Goal: Communication & Community: Answer question/provide support

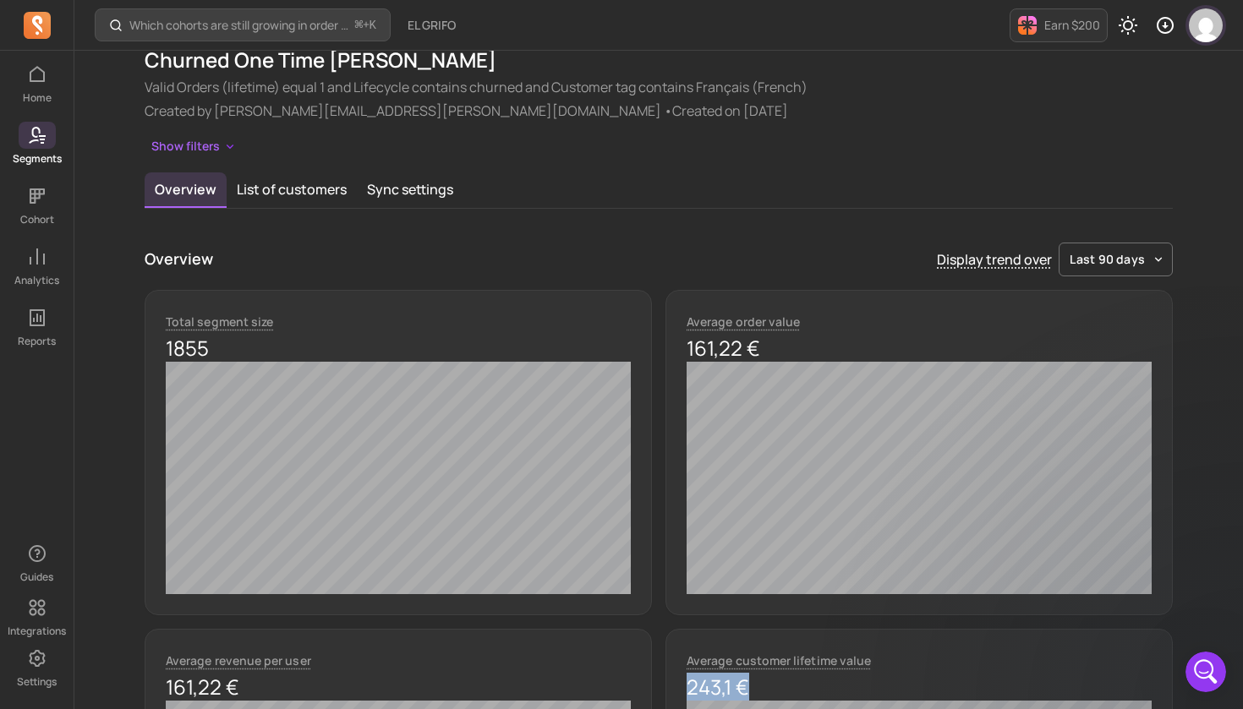
click at [1207, 25] on img "button" at bounding box center [1205, 25] width 34 height 34
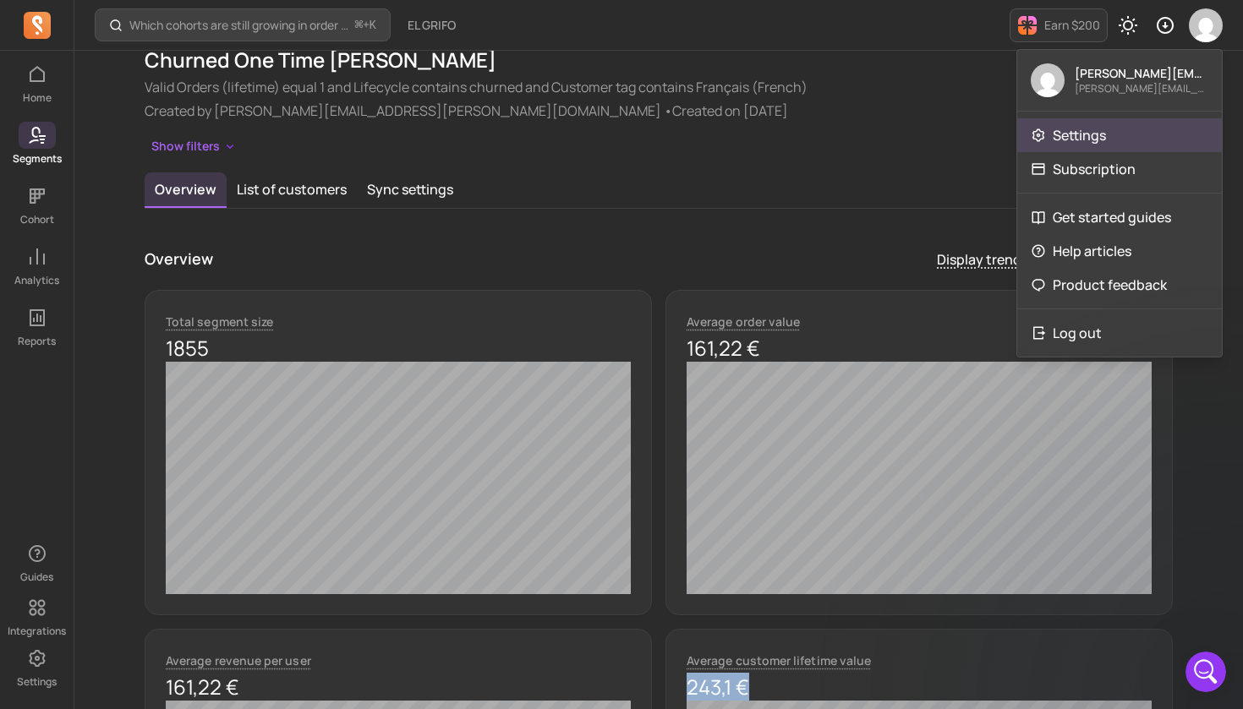
click at [1103, 139] on p "Settings" at bounding box center [1078, 135] width 53 height 20
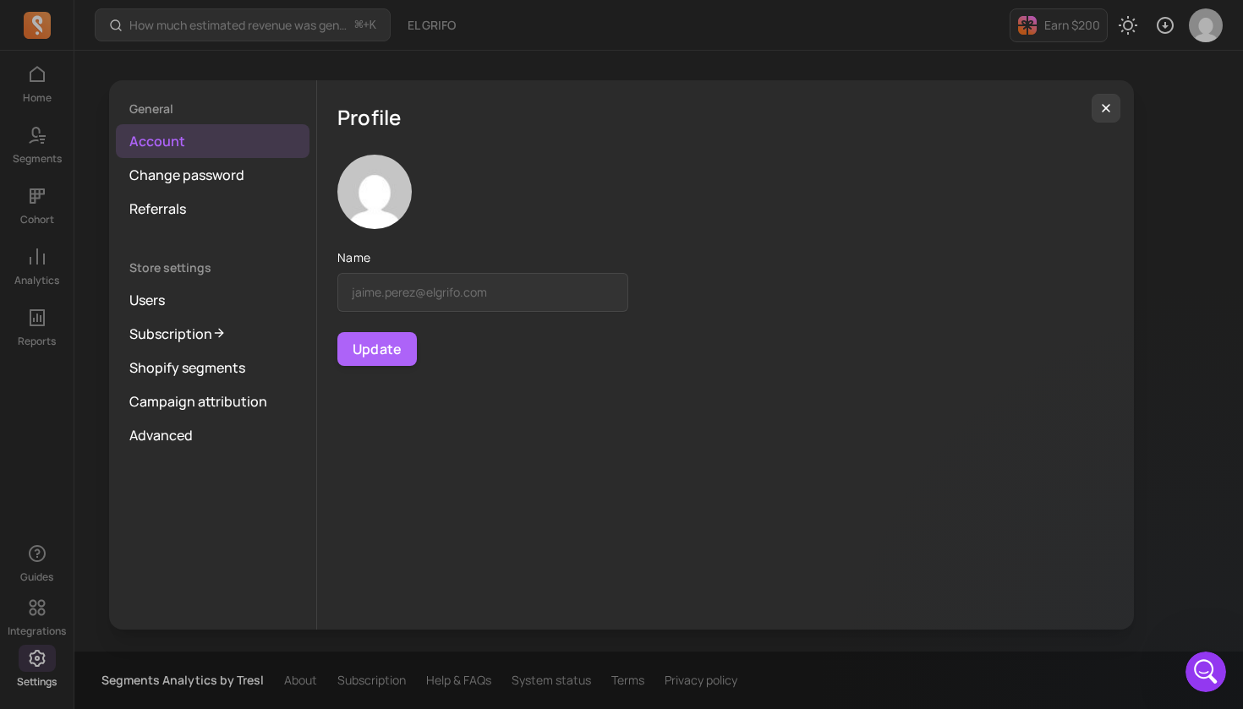
click at [25, 441] on div "General Account Change password Referrals Store settings Users Subscription Sho…" at bounding box center [622, 355] width 1216 height 682
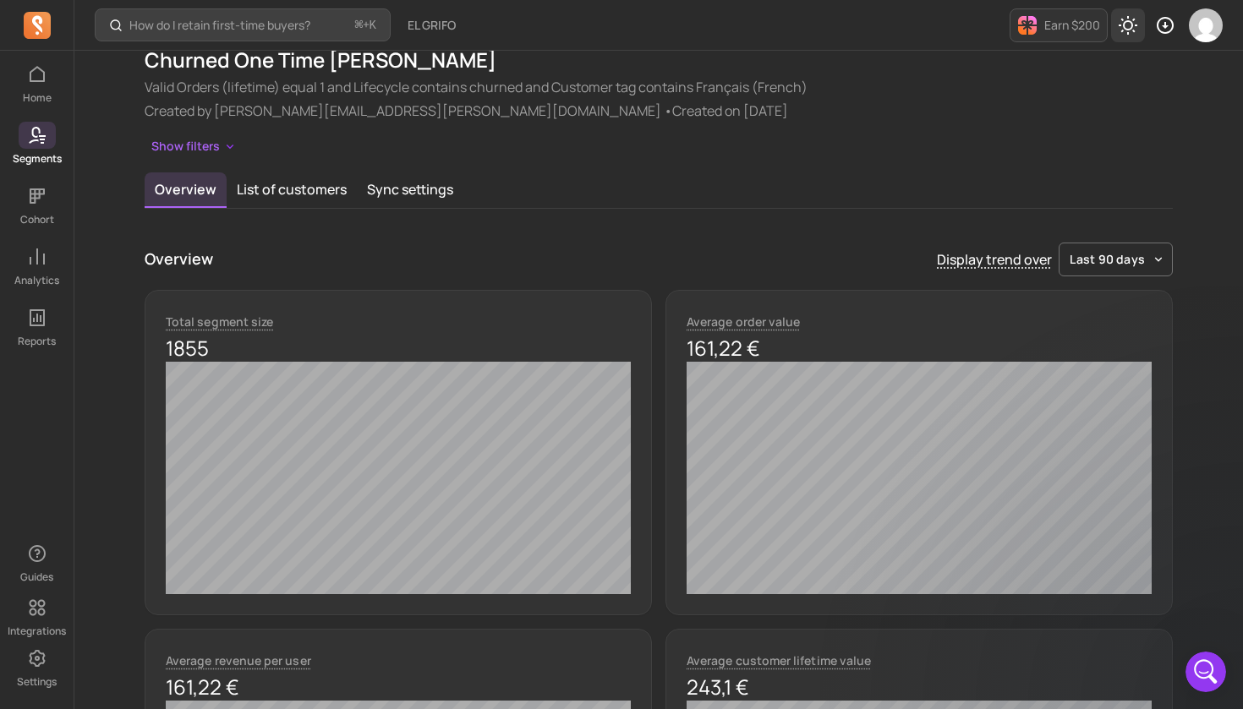
click at [1117, 23] on button "Toggle dark mode" at bounding box center [1128, 25] width 34 height 34
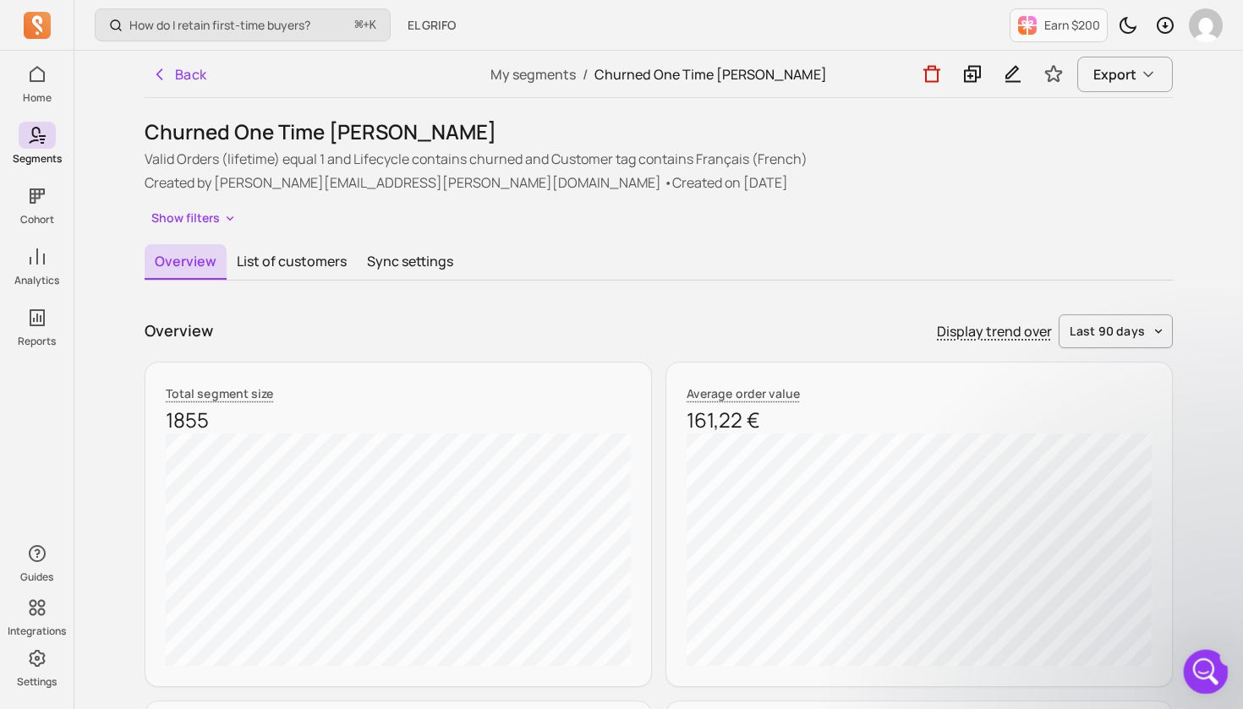
click at [1200, 662] on icon "Open Intercom Messenger" at bounding box center [1203, 670] width 28 height 28
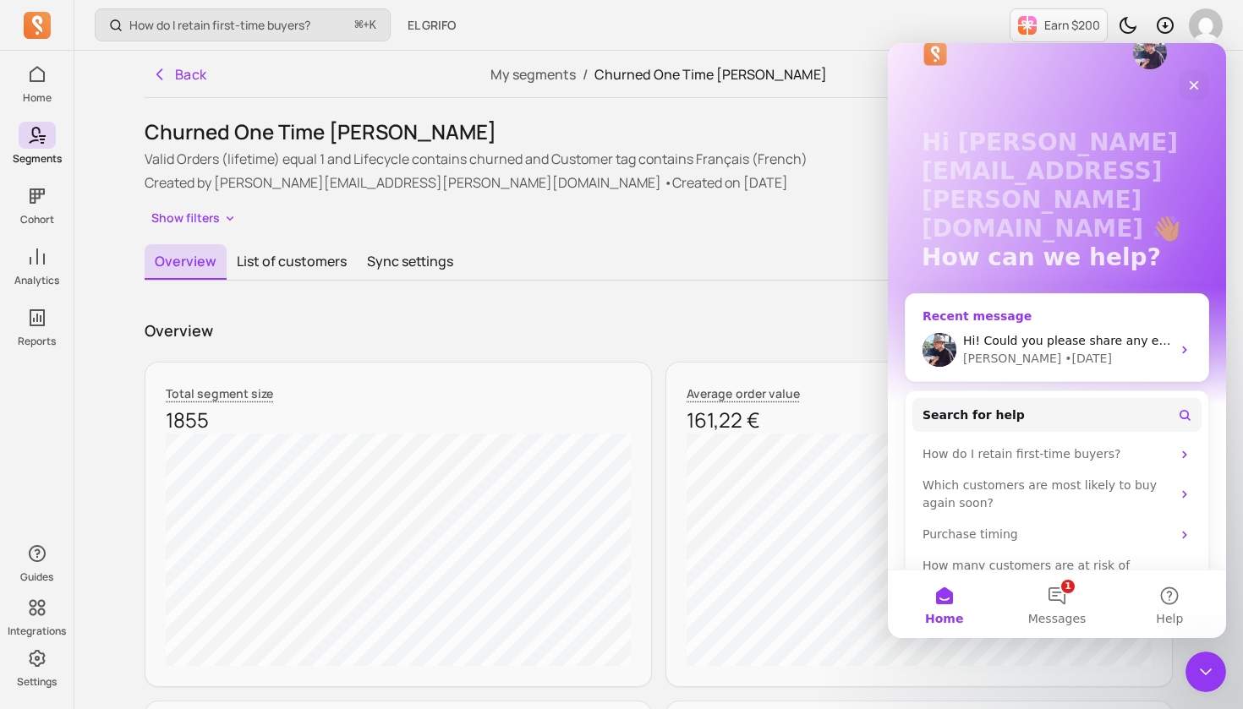
scroll to position [34, 0]
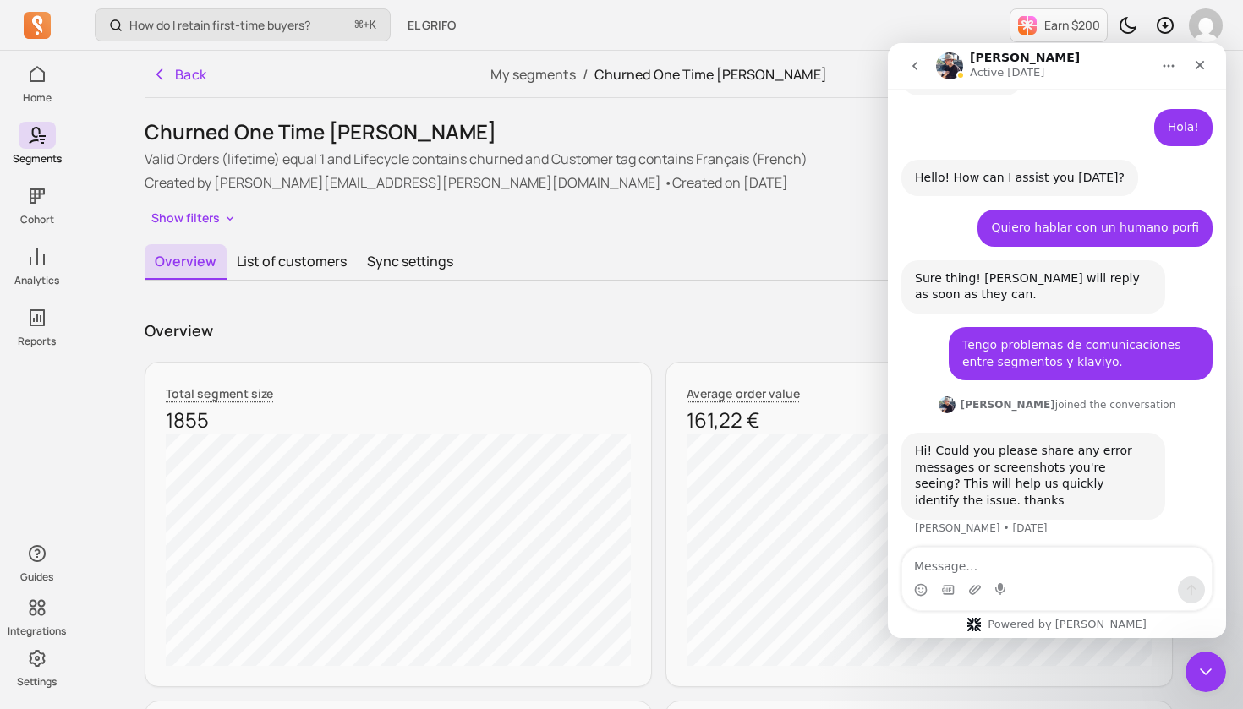
scroll to position [138, 0]
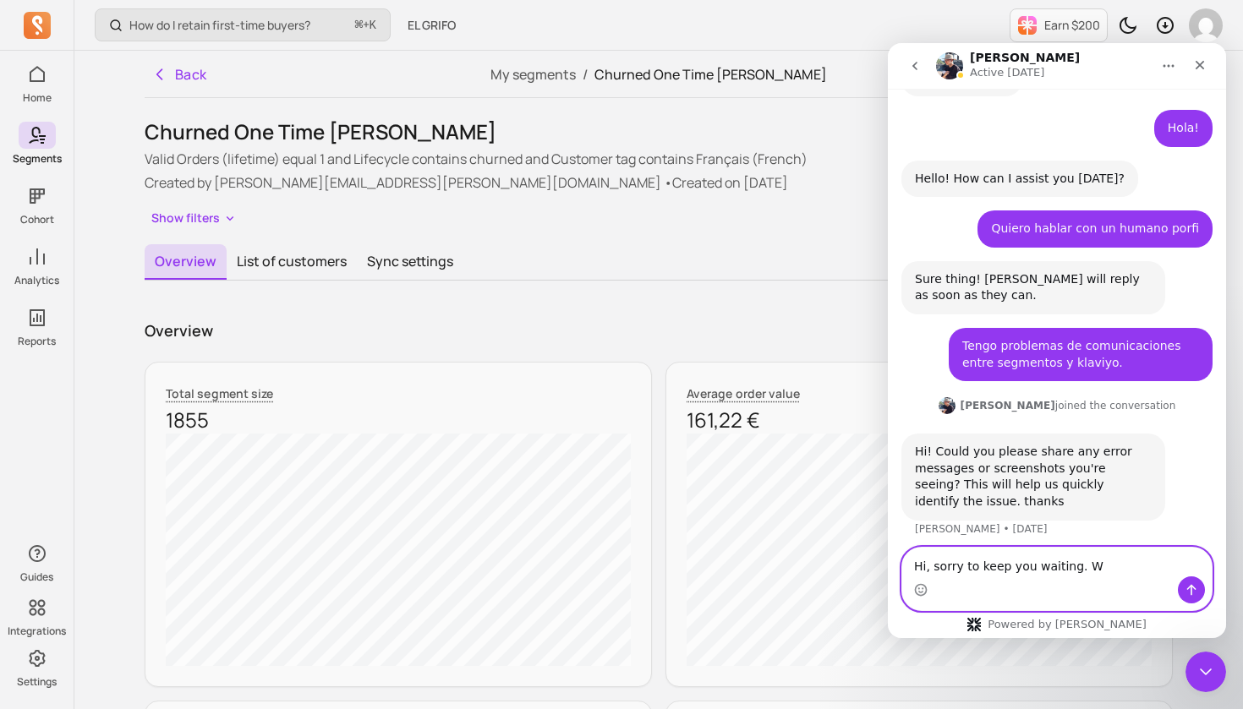
type textarea "Hi, sorry to keep you waiting."
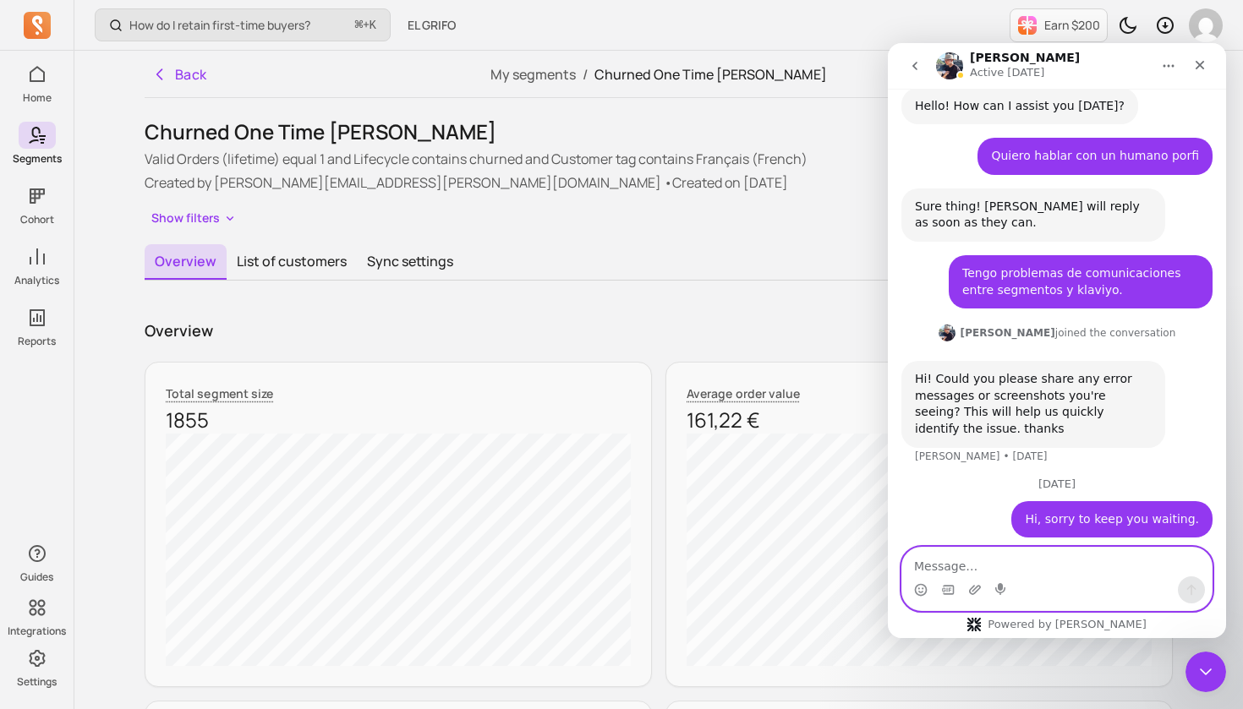
paste textarea "We work with [PERSON_NAME]. In July, we created our first segmented campaign. W…"
type textarea "We work with [PERSON_NAME]. In July, we created our first segmented campaign. W…"
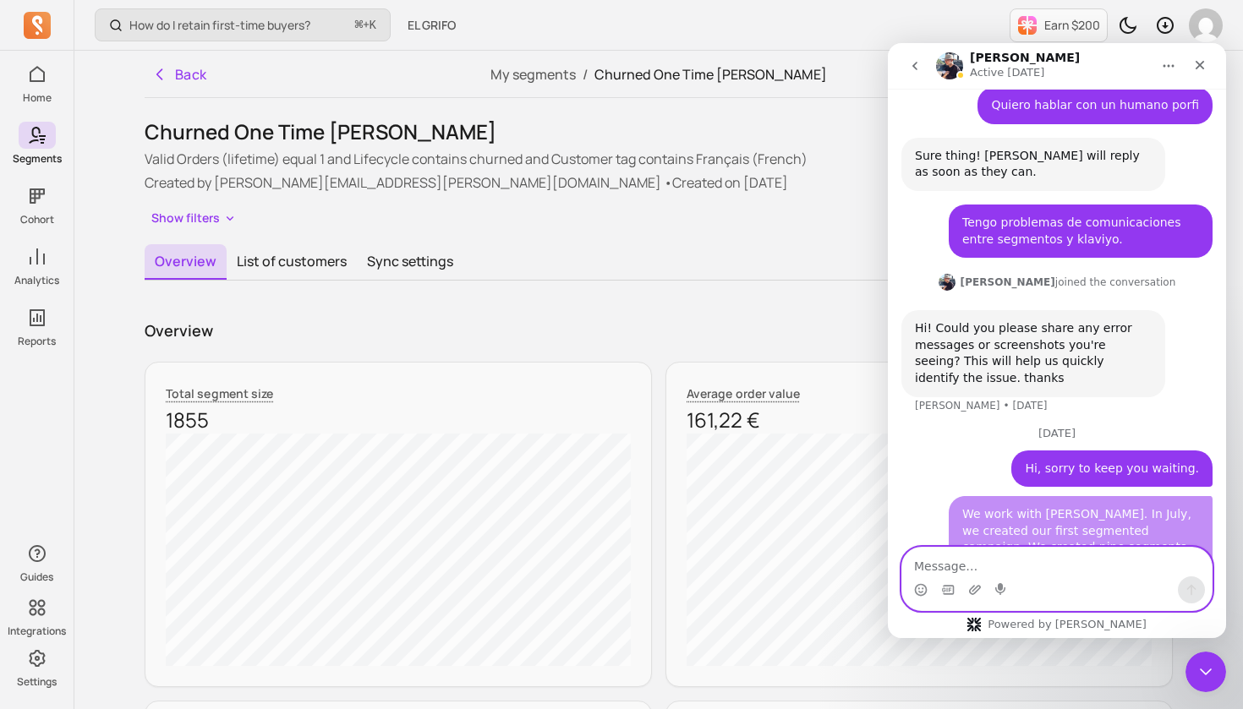
scroll to position [313, 0]
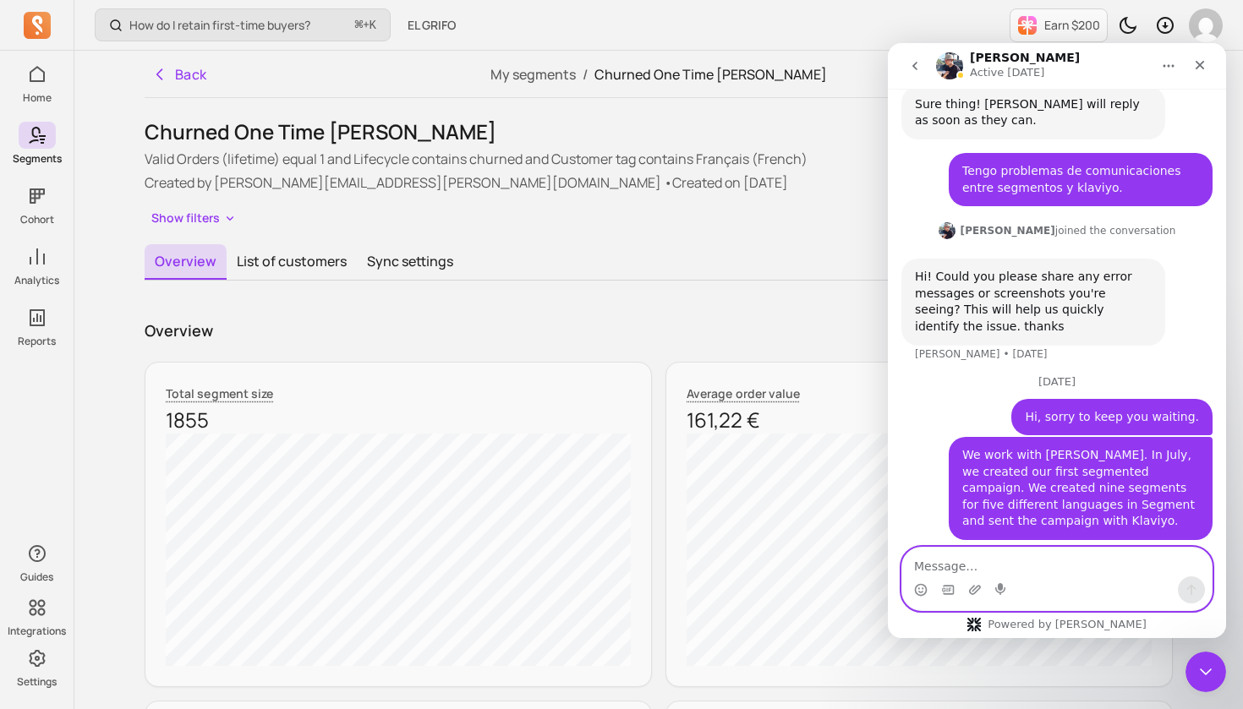
paste textarea "We have detected some errors in this campaign."
type textarea "We have detected some errors in this campaign."
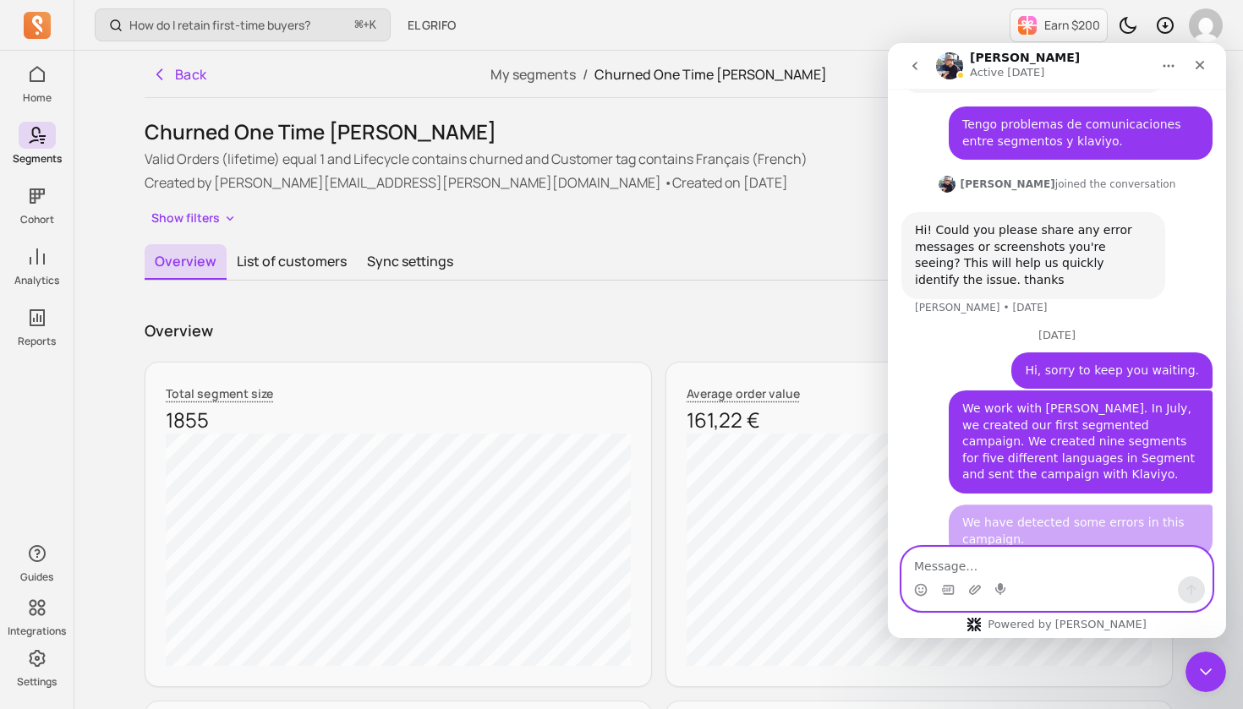
scroll to position [367, 0]
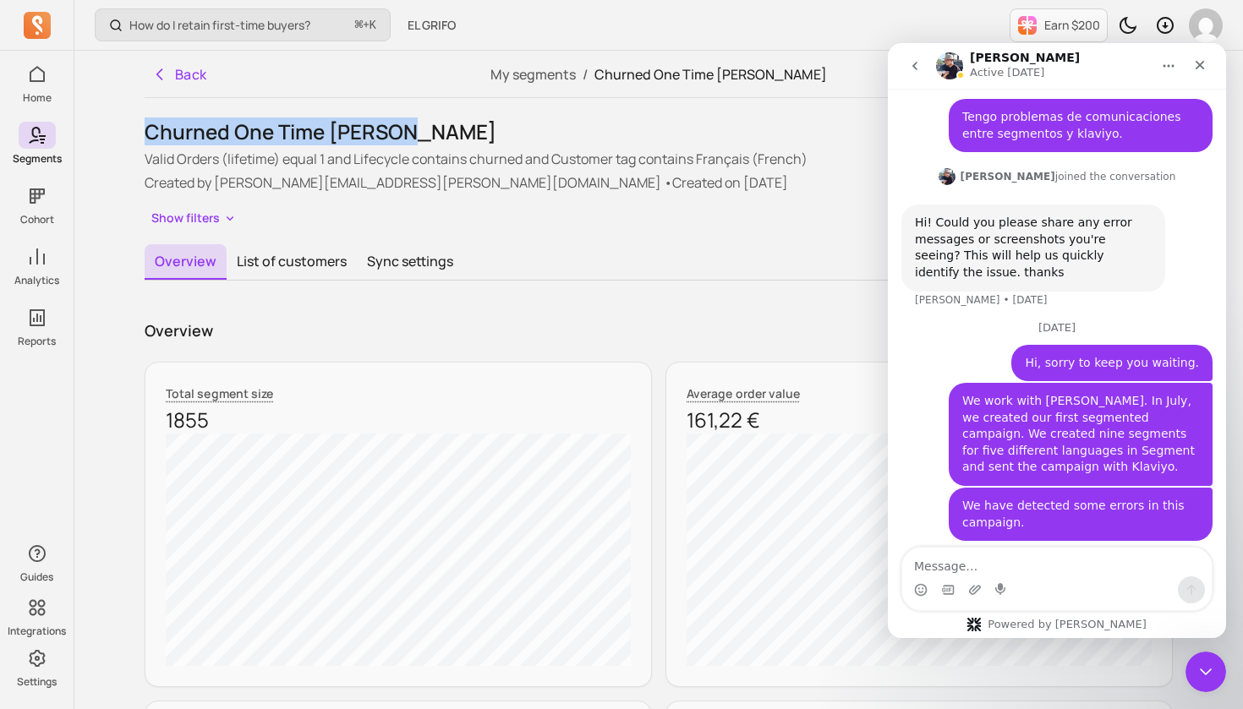
drag, startPoint x: 404, startPoint y: 132, endPoint x: 132, endPoint y: 113, distance: 272.8
copy h1 "Churned One Time [PERSON_NAME]"
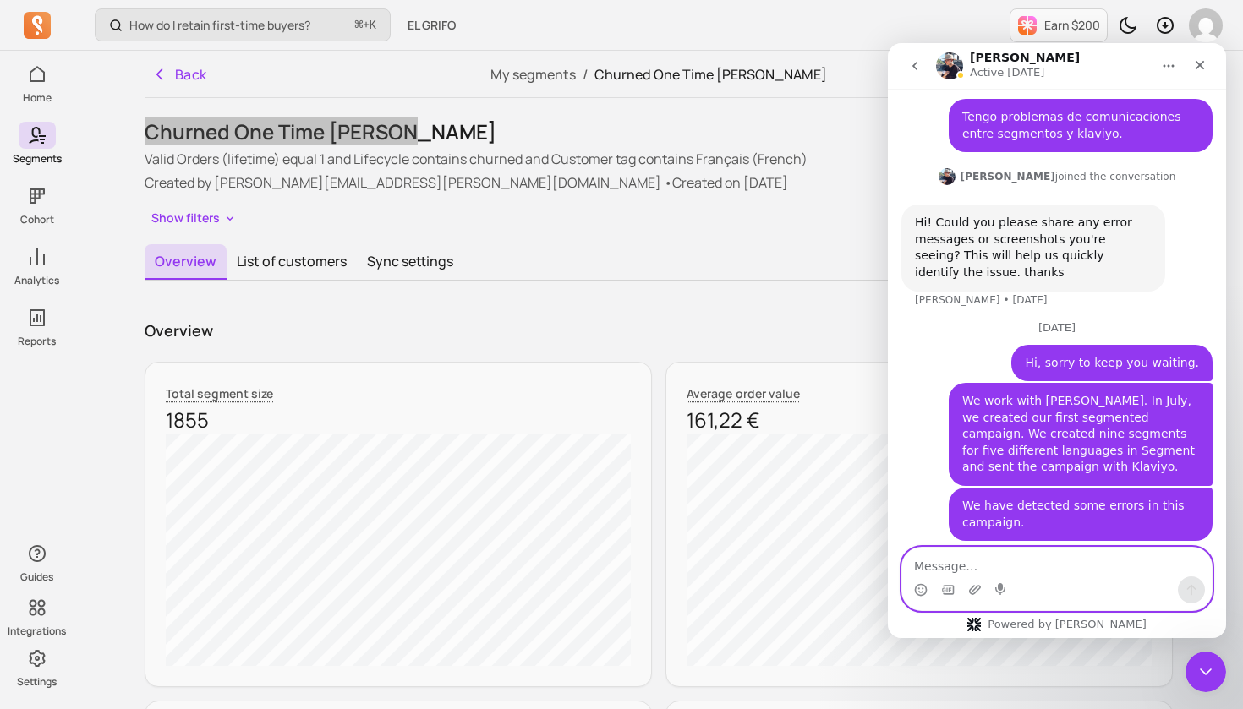
click at [934, 564] on textarea "Message…" at bounding box center [1056, 562] width 309 height 29
paste textarea "Specifically for the Churned One Time Francés segment, Klaviyo received a much …"
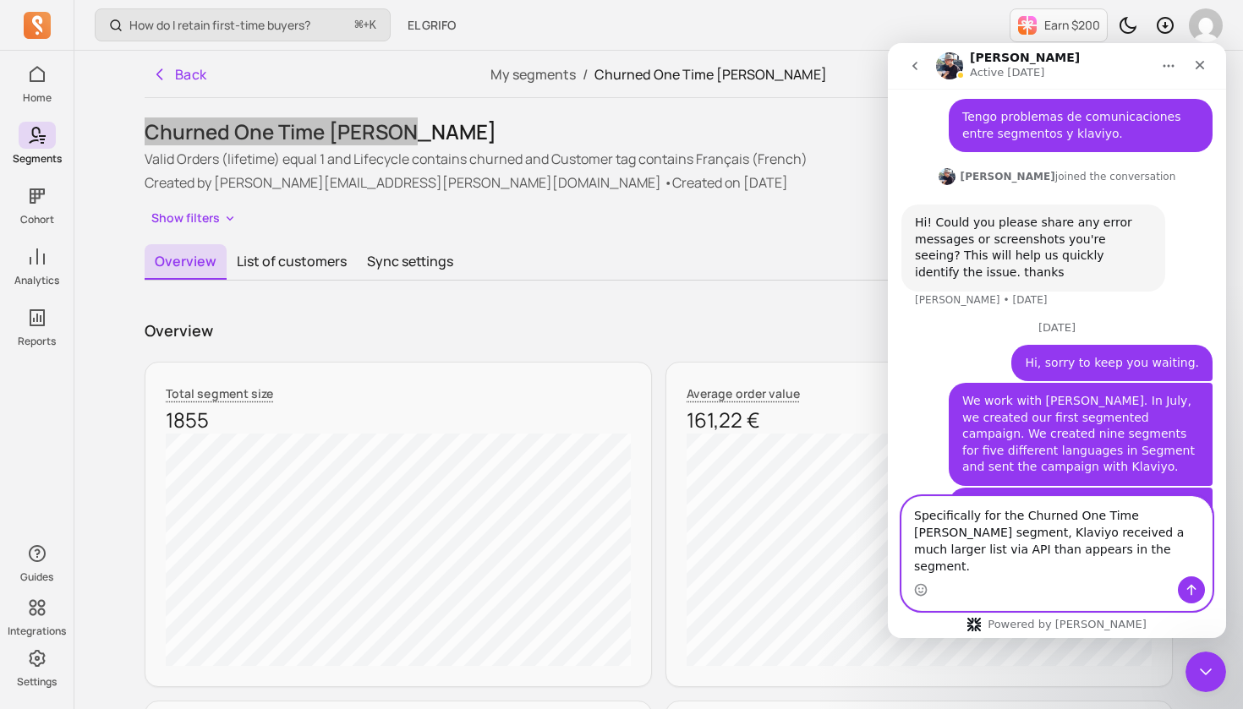
scroll to position [401, 0]
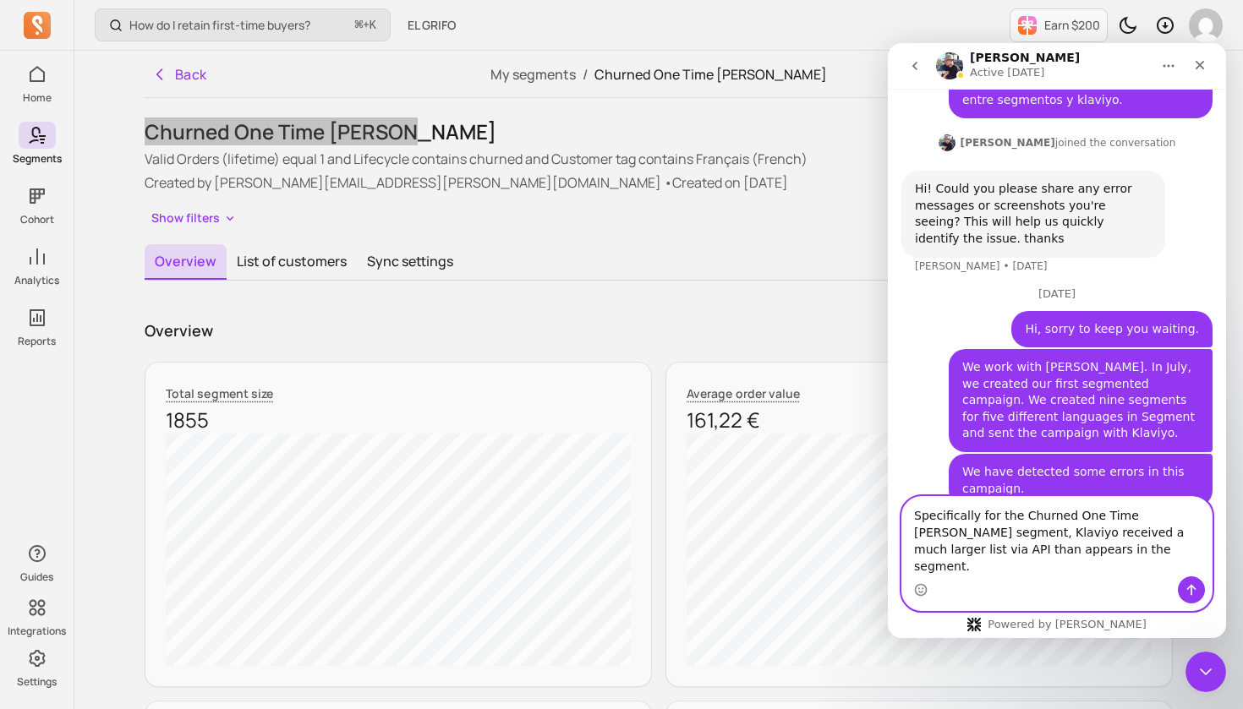
drag, startPoint x: 1155, startPoint y: 549, endPoint x: 1206, endPoint y: 547, distance: 50.8
click at [1206, 547] on textarea "Specifically for the Churned One Time Francés segment, Klaviyo received a much …" at bounding box center [1056, 536] width 309 height 79
click at [1054, 549] on textarea "Specifically for the Churned One Time Francés segment, Klaviyo received a much …" at bounding box center [1056, 536] width 309 height 79
paste textarea "via API"
type textarea "Specifically for the Churned One Time [PERSON_NAME] segment, Klaviyo received v…"
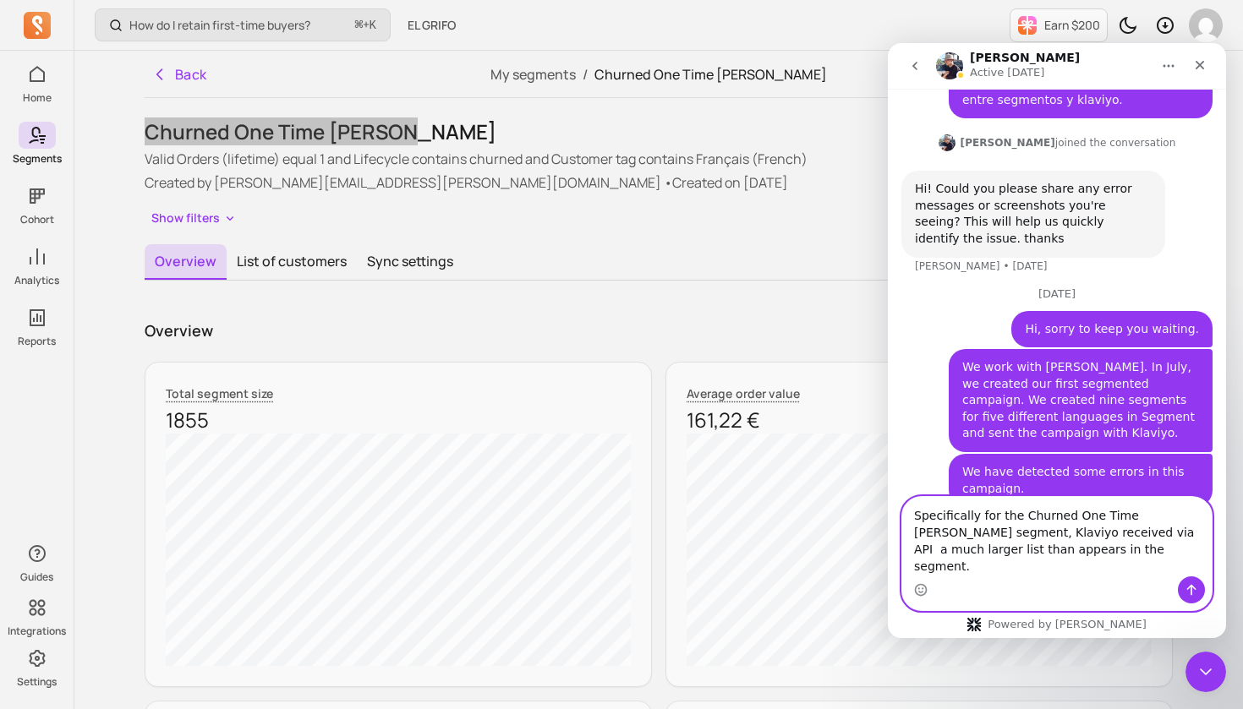
click at [1101, 568] on textarea "Specifically for the Churned One Time [PERSON_NAME] segment, Klaviyo received v…" at bounding box center [1056, 536] width 309 height 79
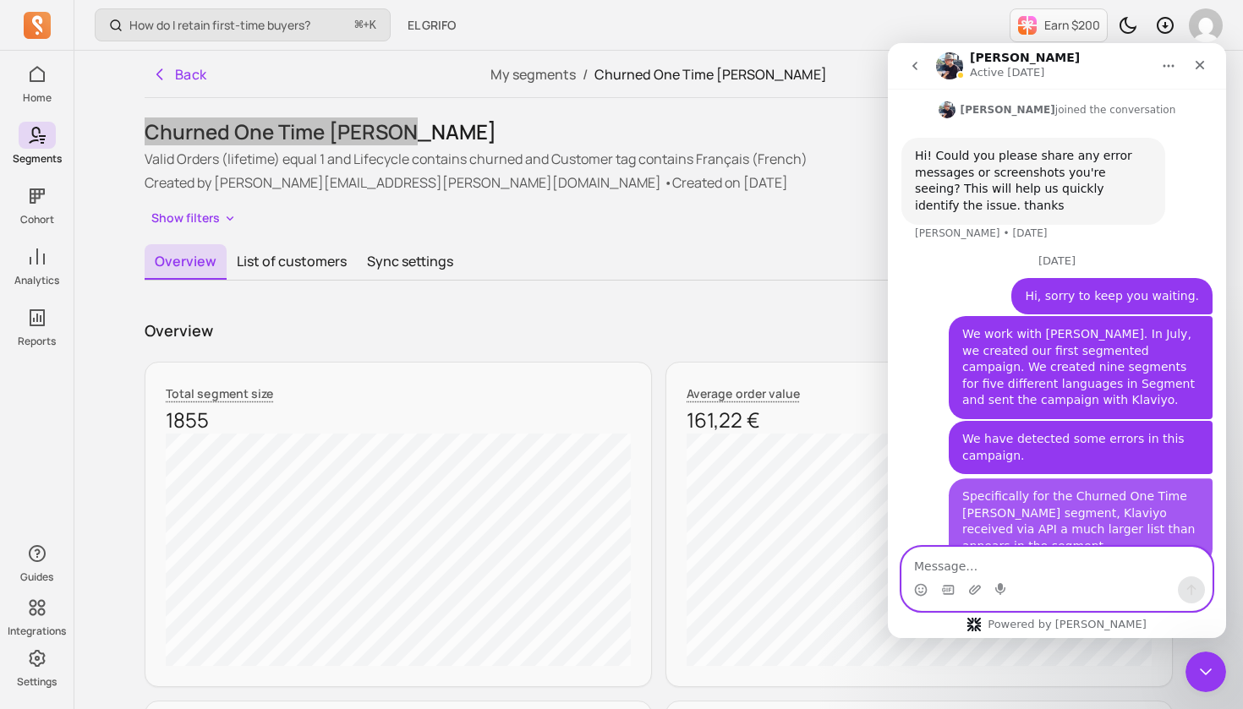
scroll to position [453, 0]
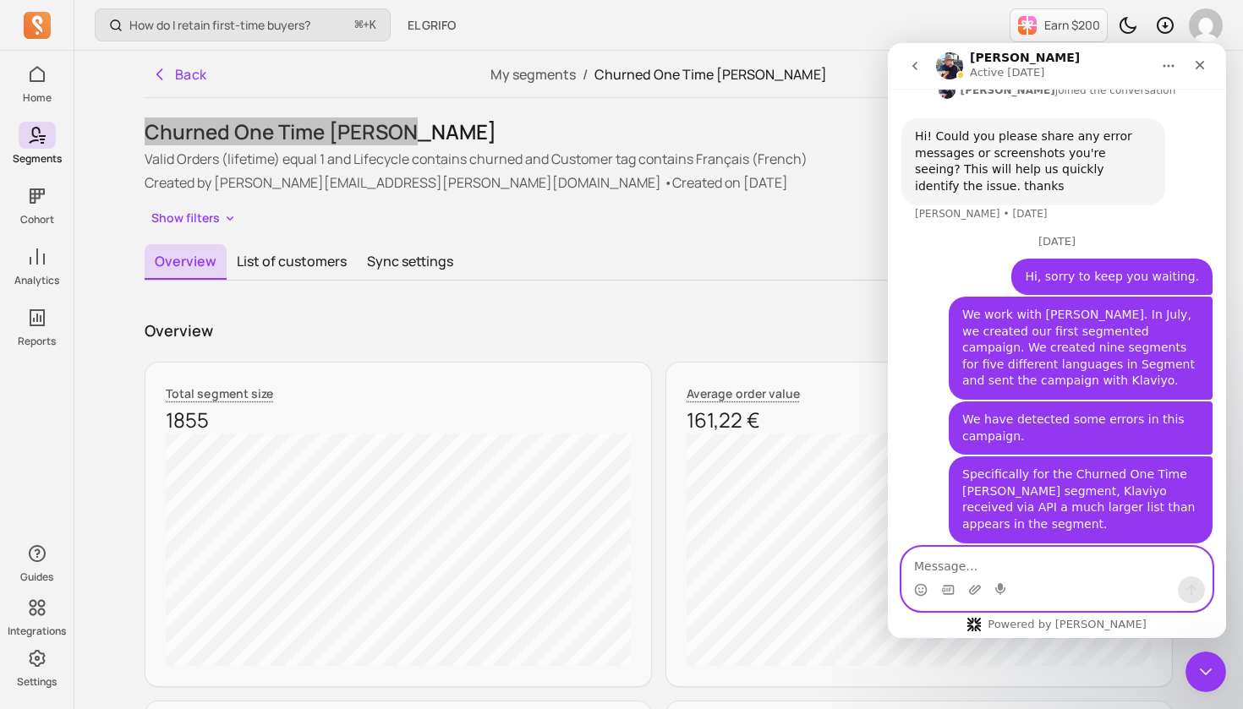
paste textarea "This list contained customers from other languages."
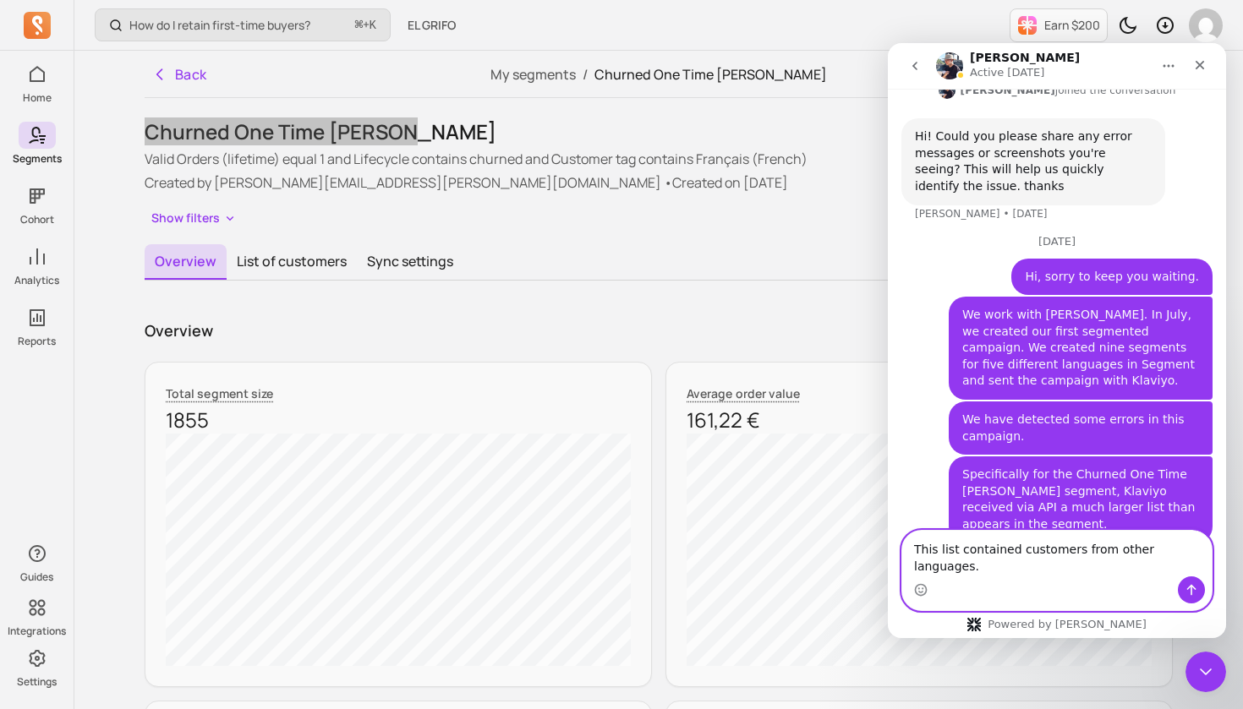
type textarea "This list contained customers from other languages."
click at [1190, 589] on icon "Send a message…" at bounding box center [1191, 590] width 14 height 14
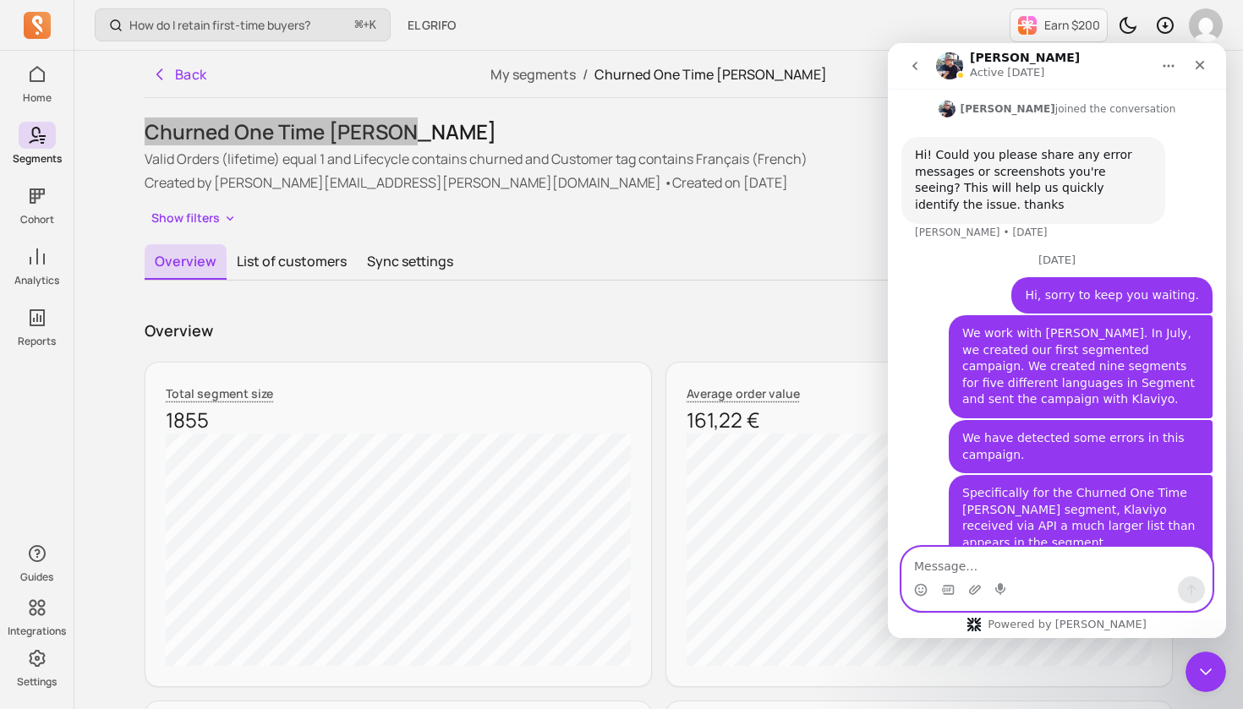
scroll to position [507, 0]
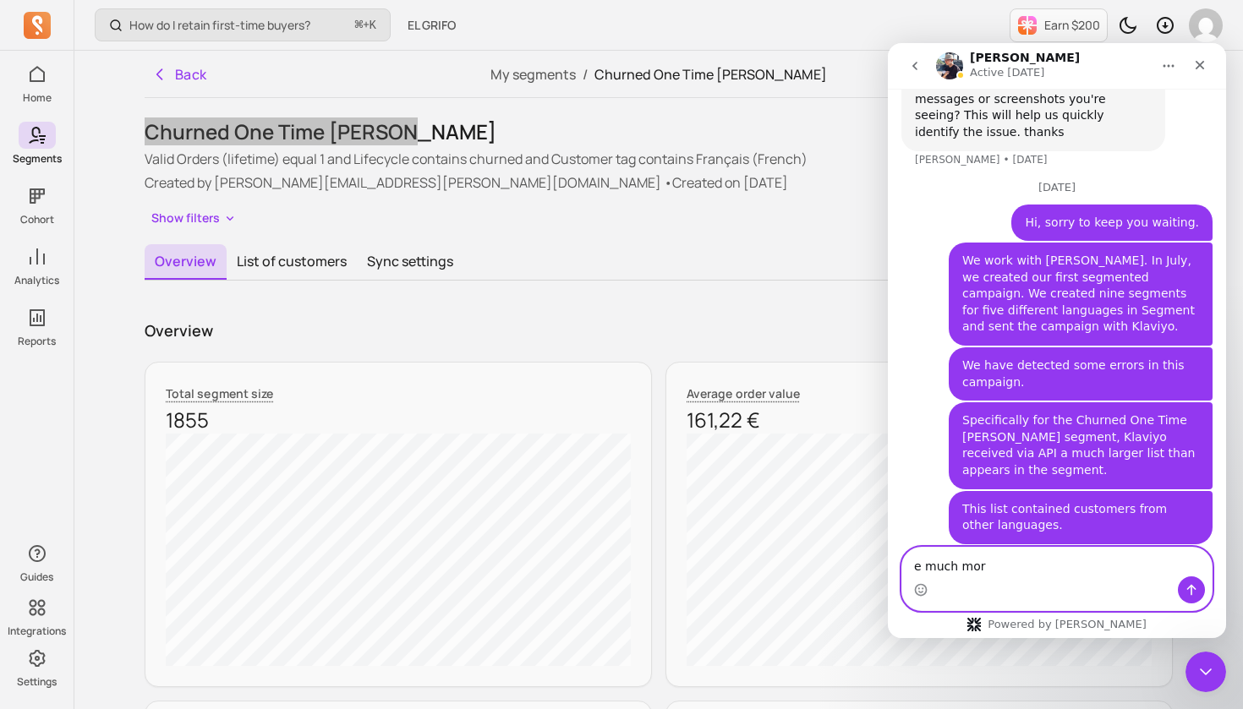
type textarea "e much more"
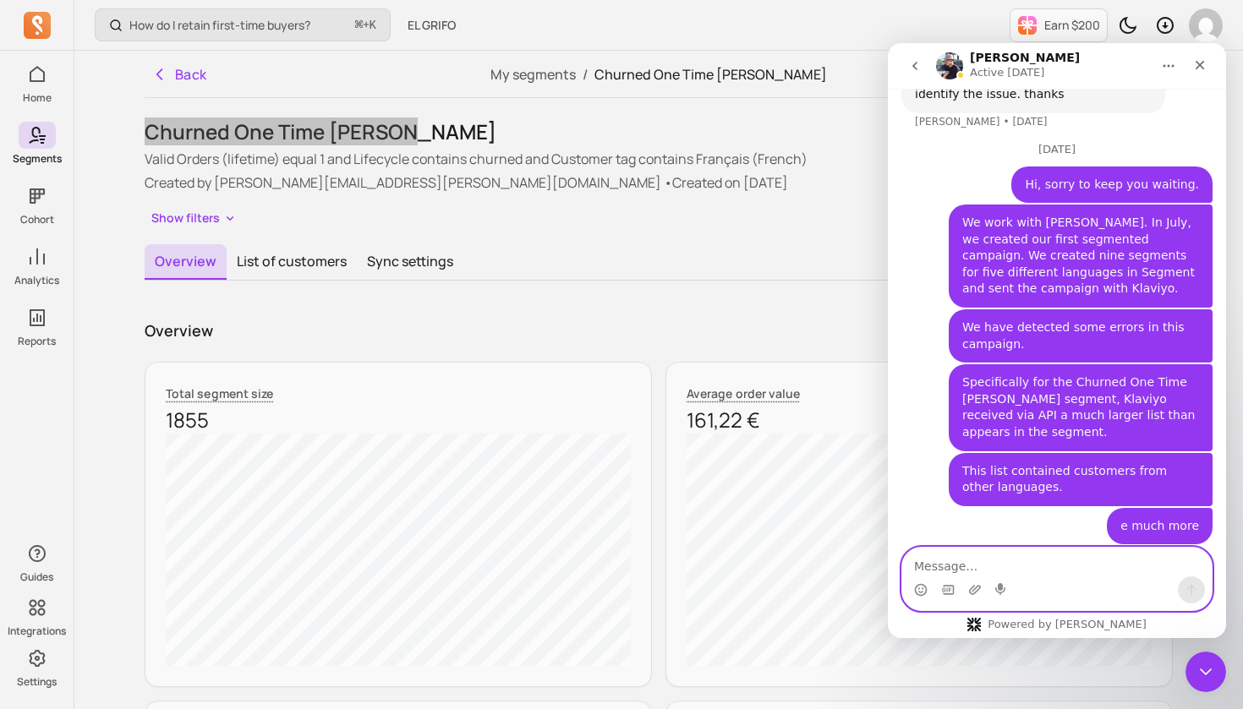
paste textarea "I am attaching some screenshots."
type textarea "I am attaching some screenshots."
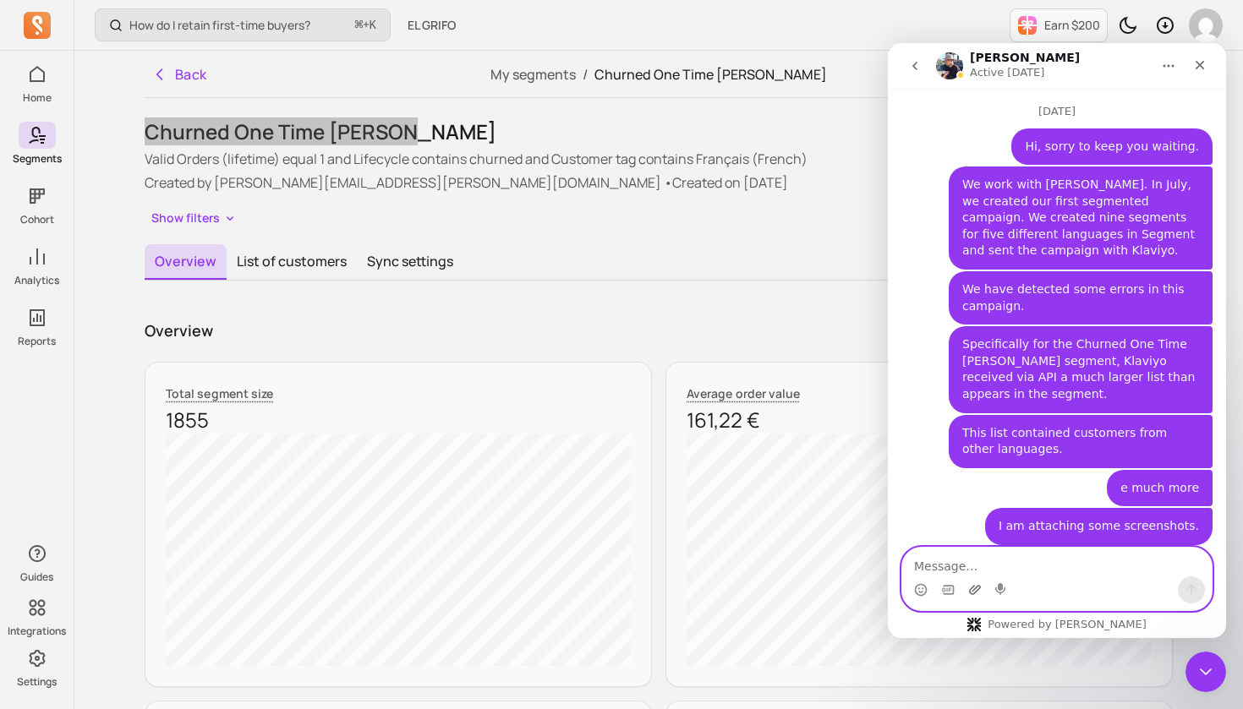
click at [975, 587] on icon "Upload attachment" at bounding box center [975, 590] width 14 height 14
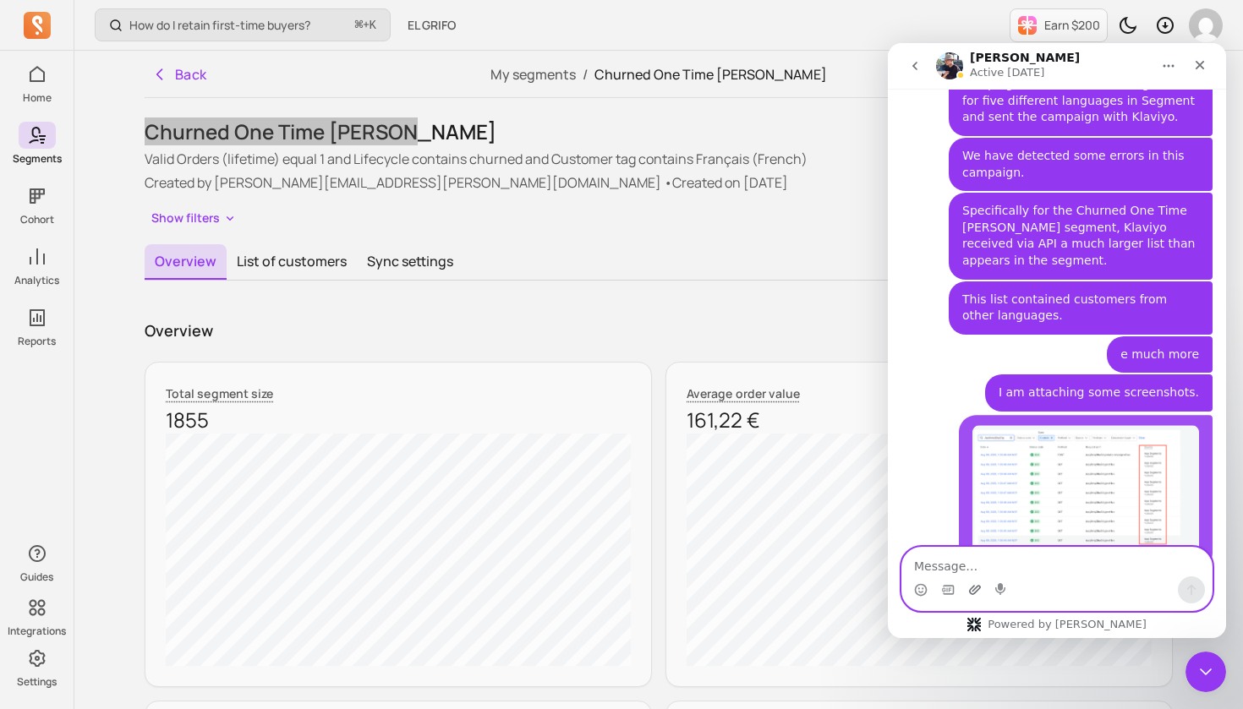
scroll to position [740, 0]
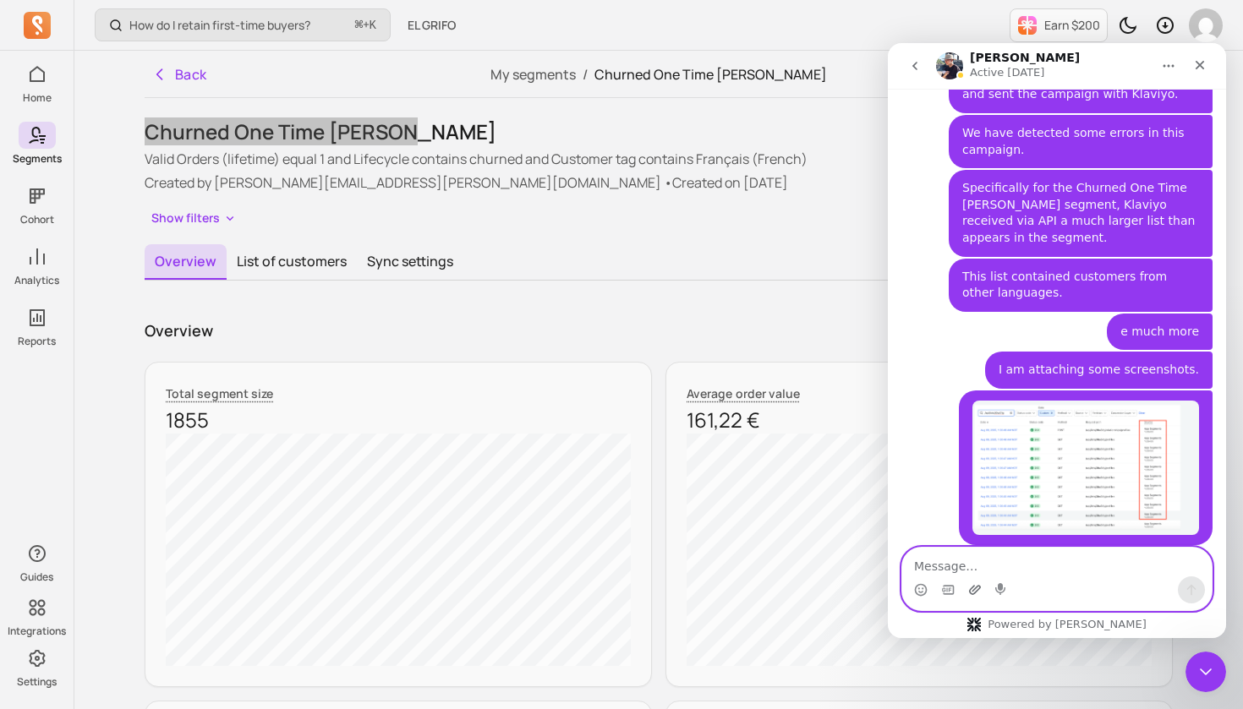
click at [971, 593] on icon "Upload attachment" at bounding box center [975, 589] width 12 height 9
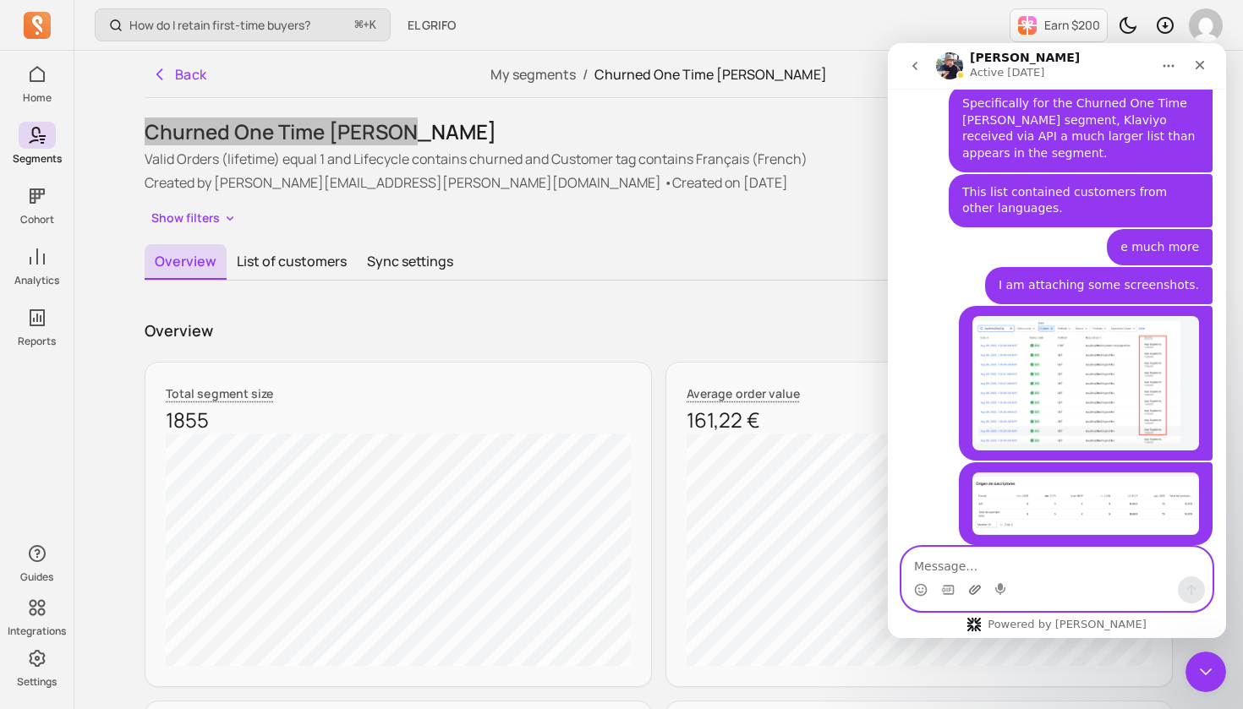
click at [976, 588] on icon "Upload attachment" at bounding box center [975, 590] width 14 height 14
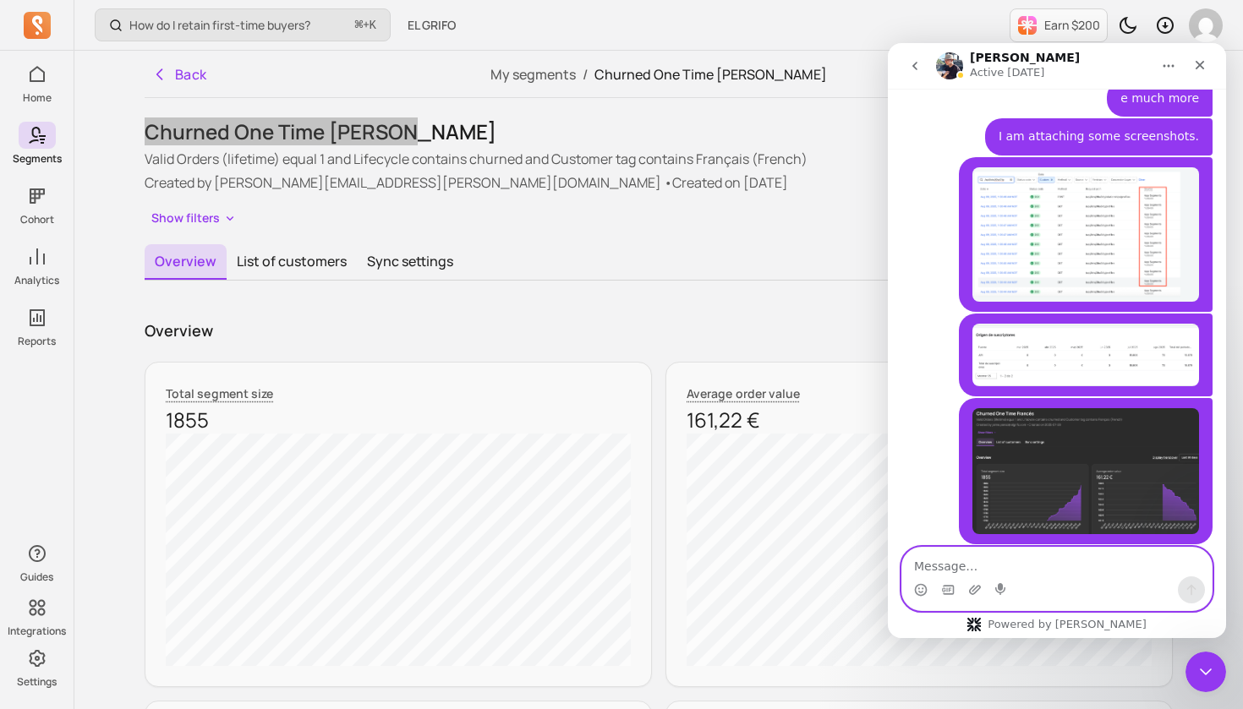
scroll to position [972, 0]
type textarea "C"
paste textarea "Can you help me understand whether it was an error in the generation of segment…"
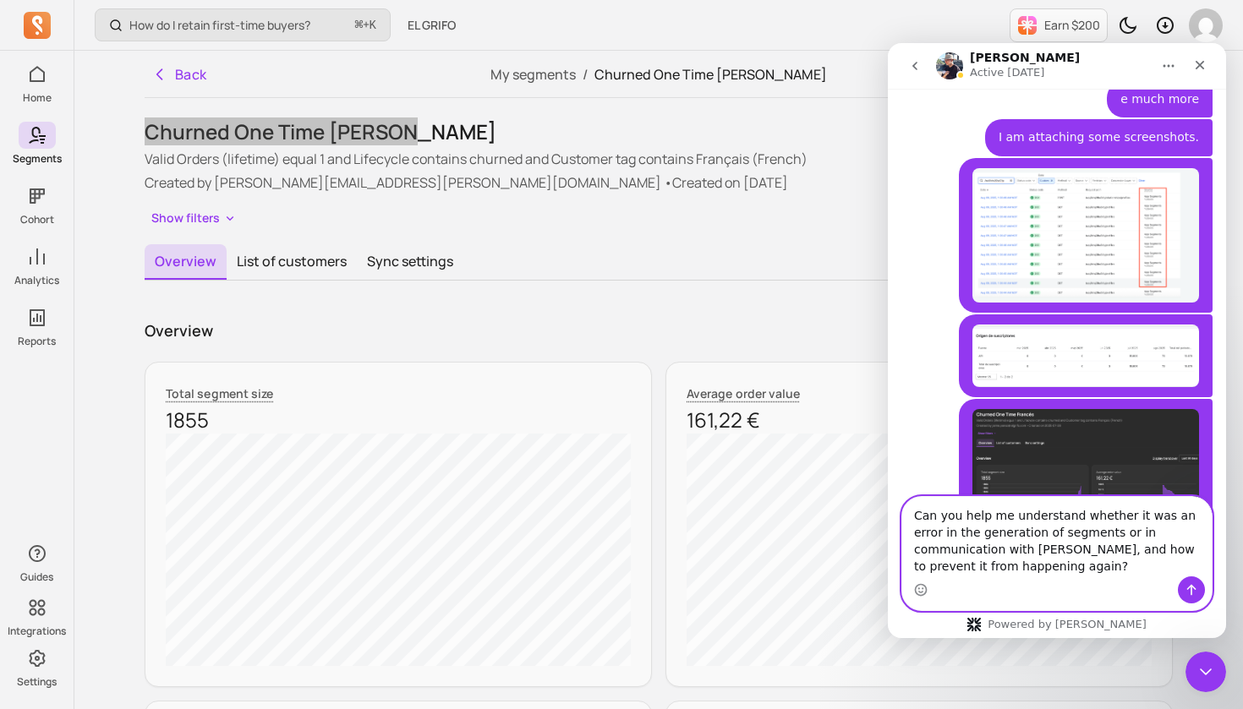
scroll to position [1023, 0]
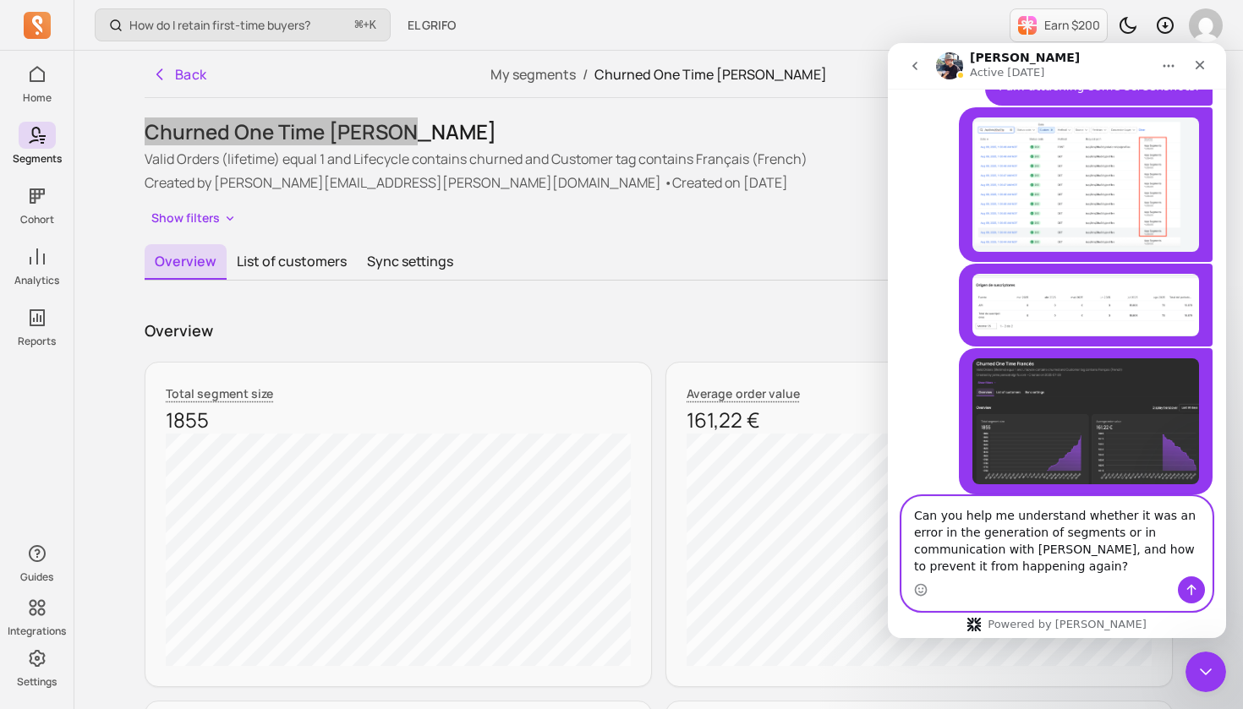
type textarea "Can you help me understand whether it was an error in the generation of segment…"
click at [1188, 590] on icon "Send a message…" at bounding box center [1191, 590] width 14 height 14
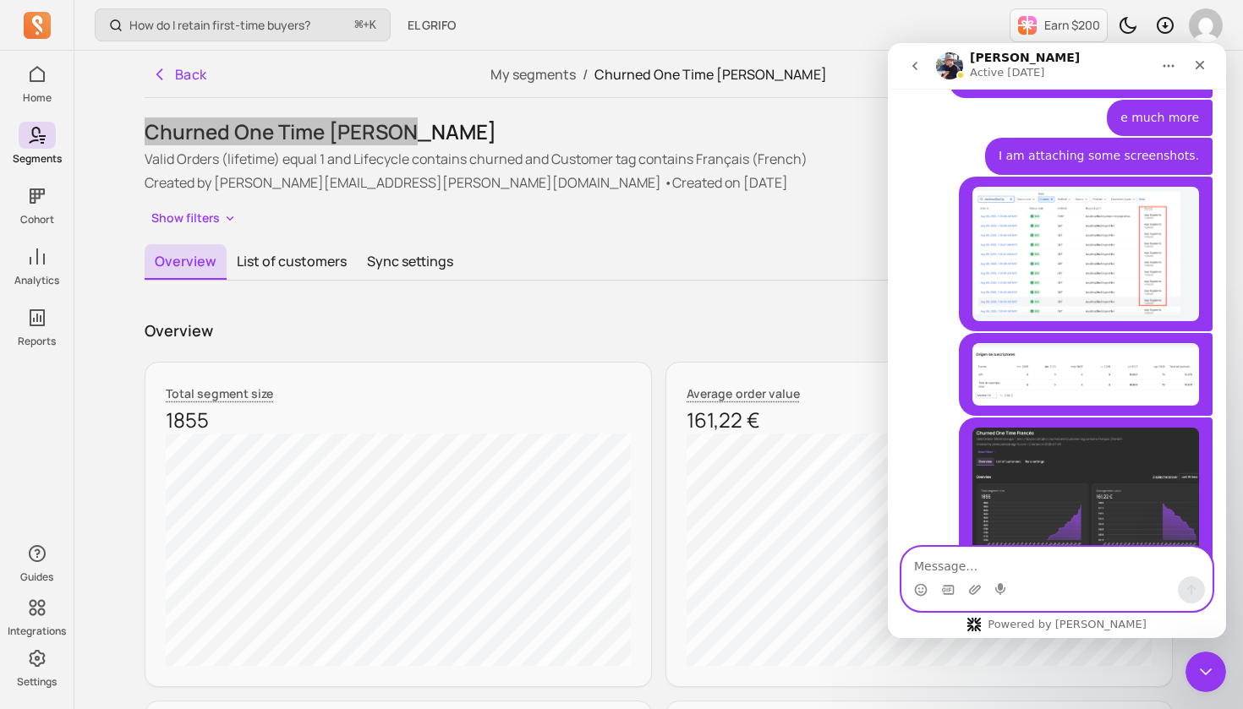
scroll to position [1058, 0]
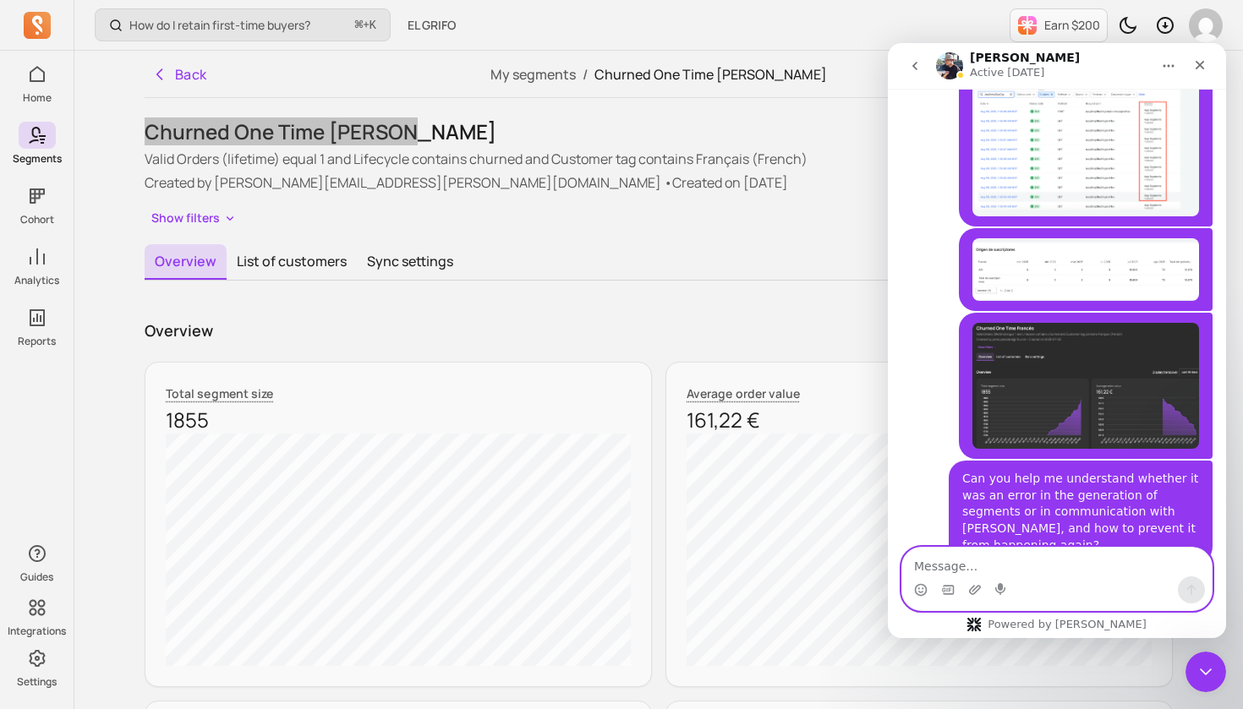
paste textarea "You can imagine that the July campaign was a disaster."
type textarea "You can imagine that the July campaign was a disaster."
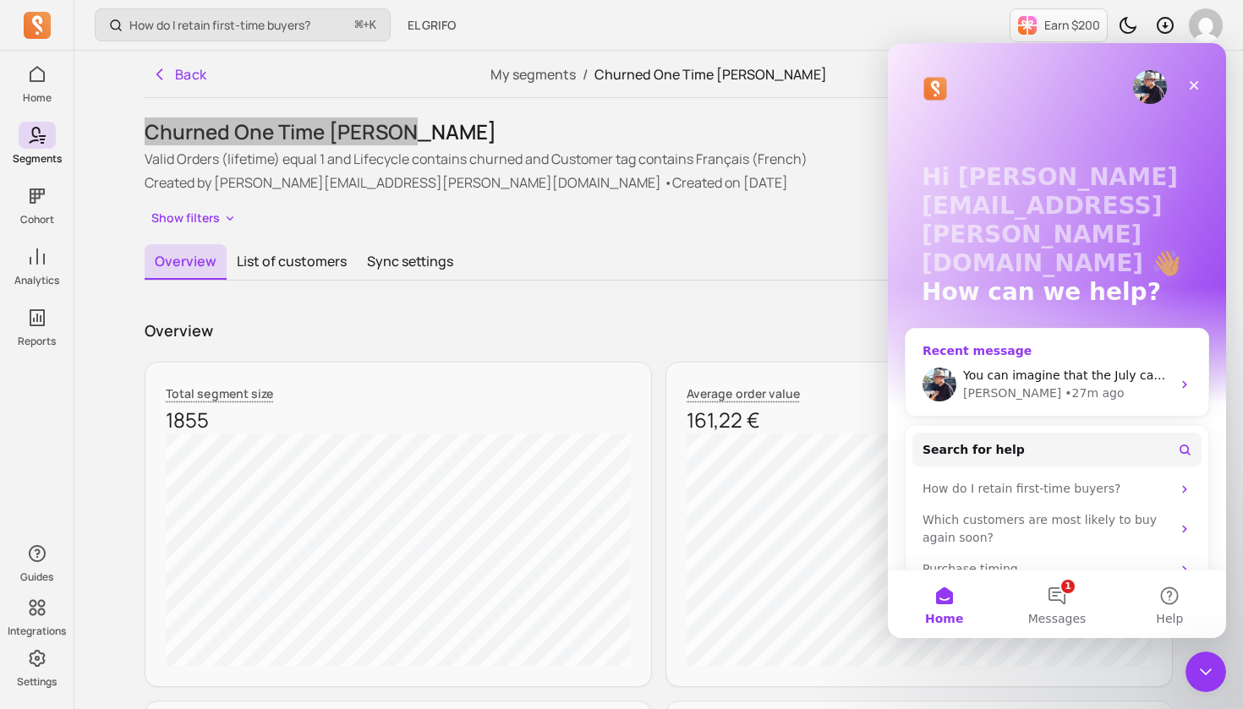
scroll to position [0, 0]
click at [1107, 385] on div "morris • 27m ago" at bounding box center [1067, 394] width 208 height 18
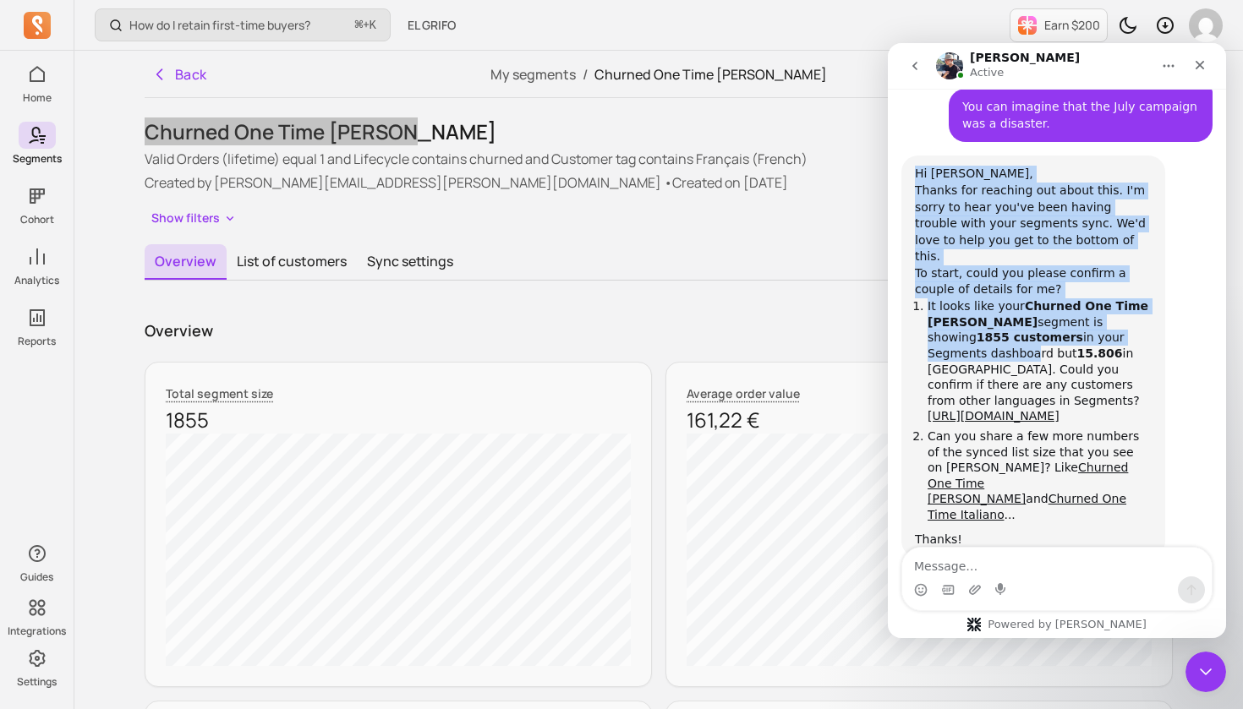
scroll to position [1516, 0]
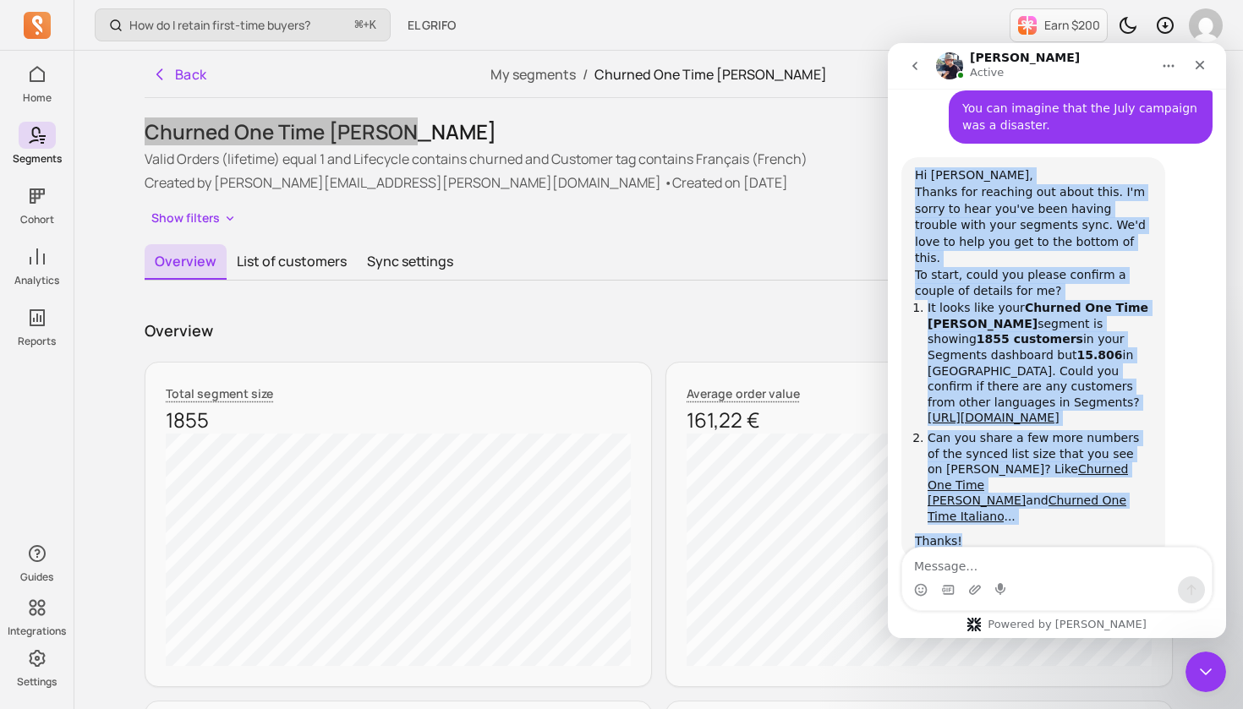
drag, startPoint x: 915, startPoint y: 145, endPoint x: 1134, endPoint y: 495, distance: 412.3
click at [1134, 495] on div "Hi Jaime, Thanks for reaching out about this. I'm sorry to hear you've been hav…" at bounding box center [1033, 358] width 237 height 382
copy div "Hi Jaime, Thanks for reaching out about this. I'm sorry to hear you've been hav…"
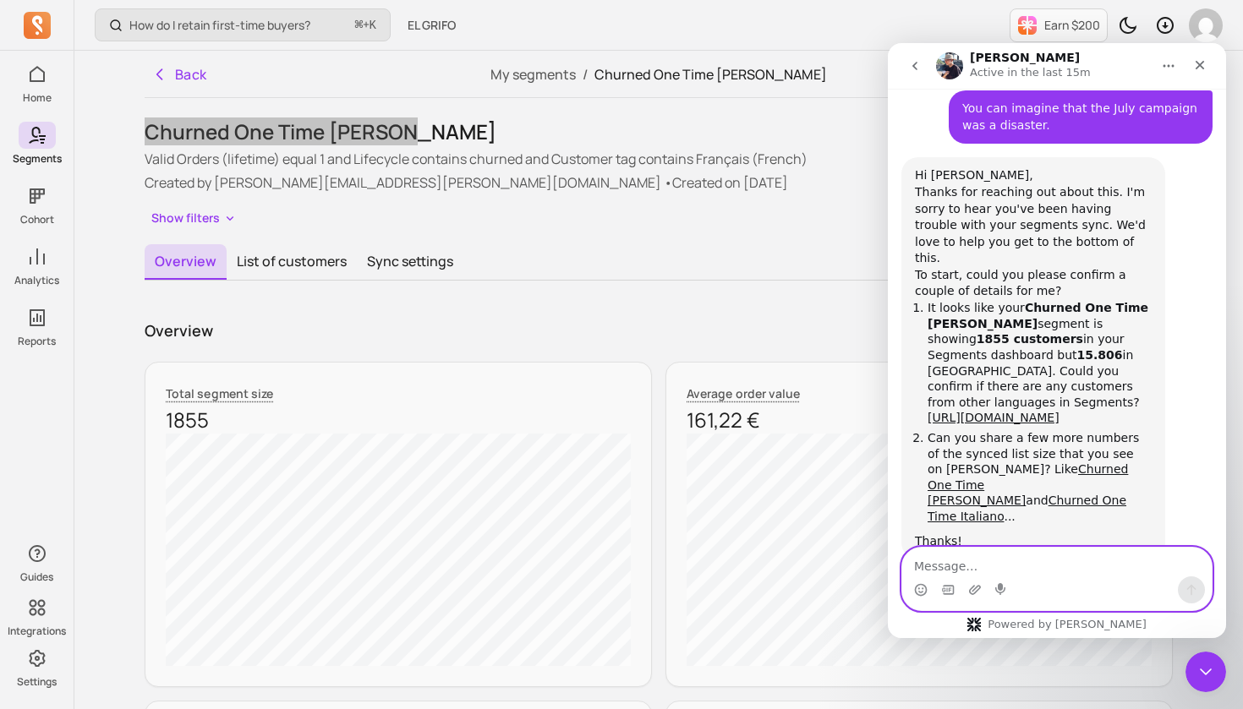
click at [981, 568] on textarea "Message…" at bounding box center [1056, 562] width 309 height 29
type textarea "of corse"
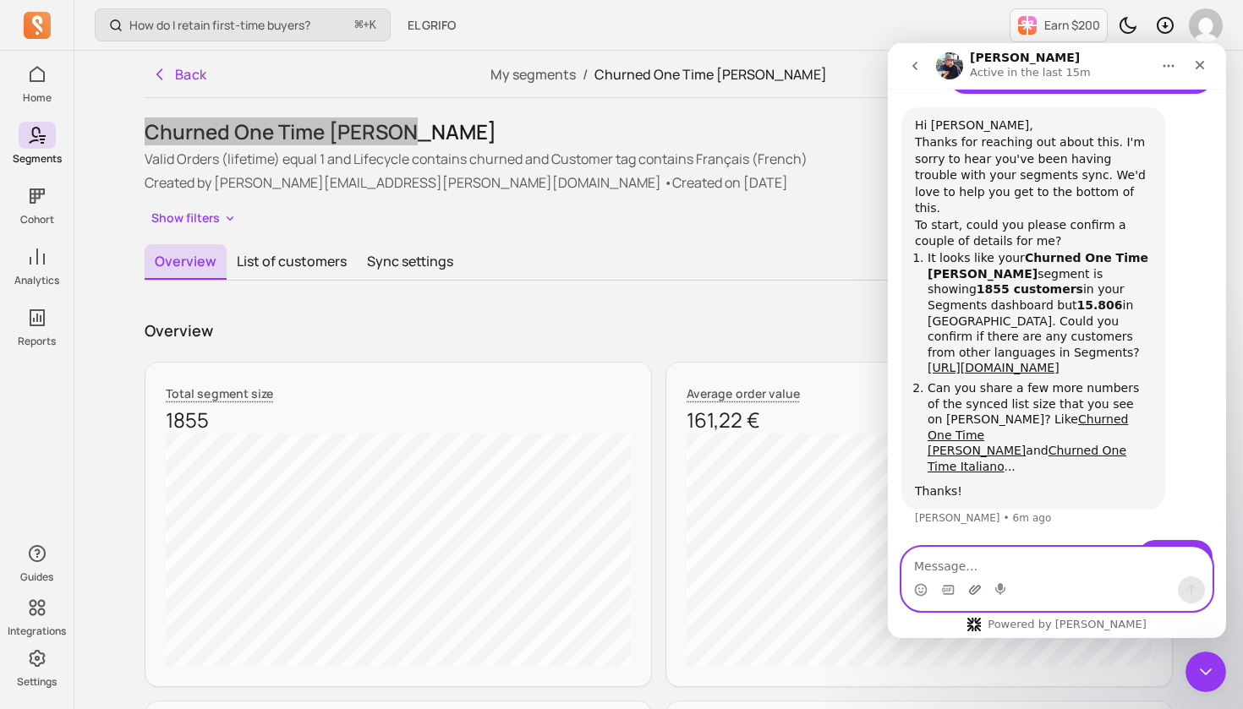
click at [978, 589] on icon "Upload attachment" at bounding box center [975, 589] width 12 height 9
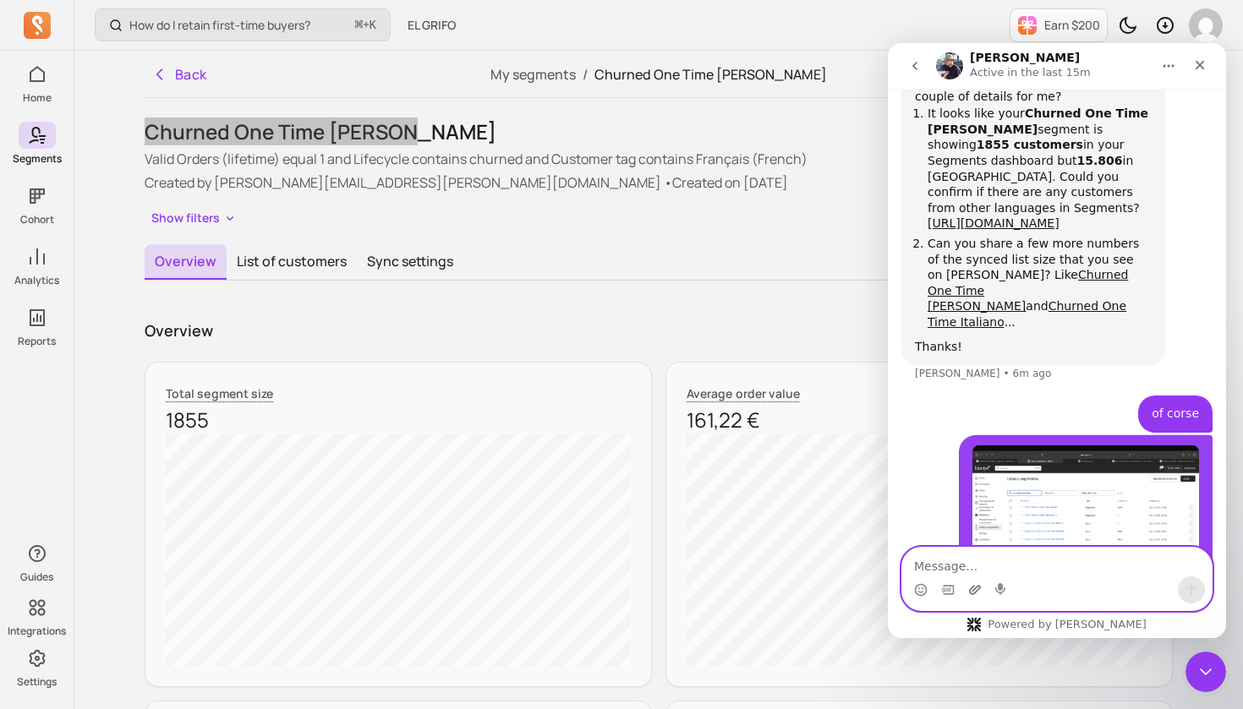
scroll to position [1736, 0]
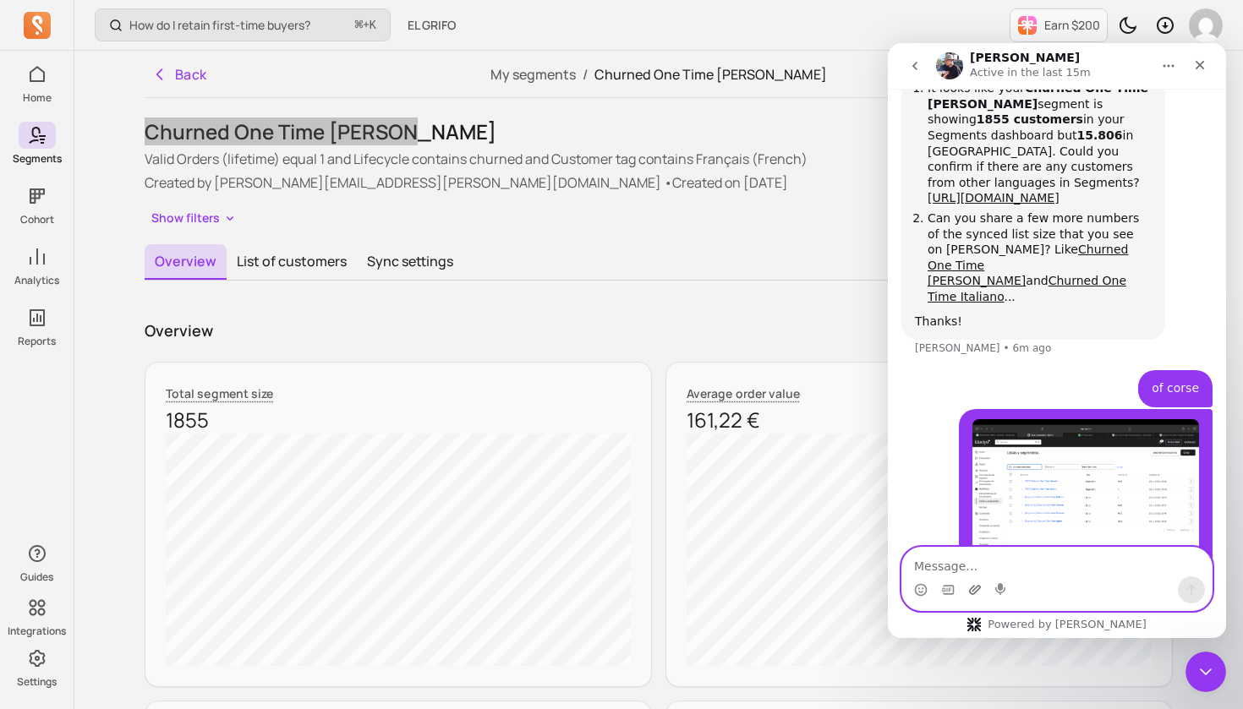
click at [973, 589] on icon "Upload attachment" at bounding box center [975, 590] width 14 height 14
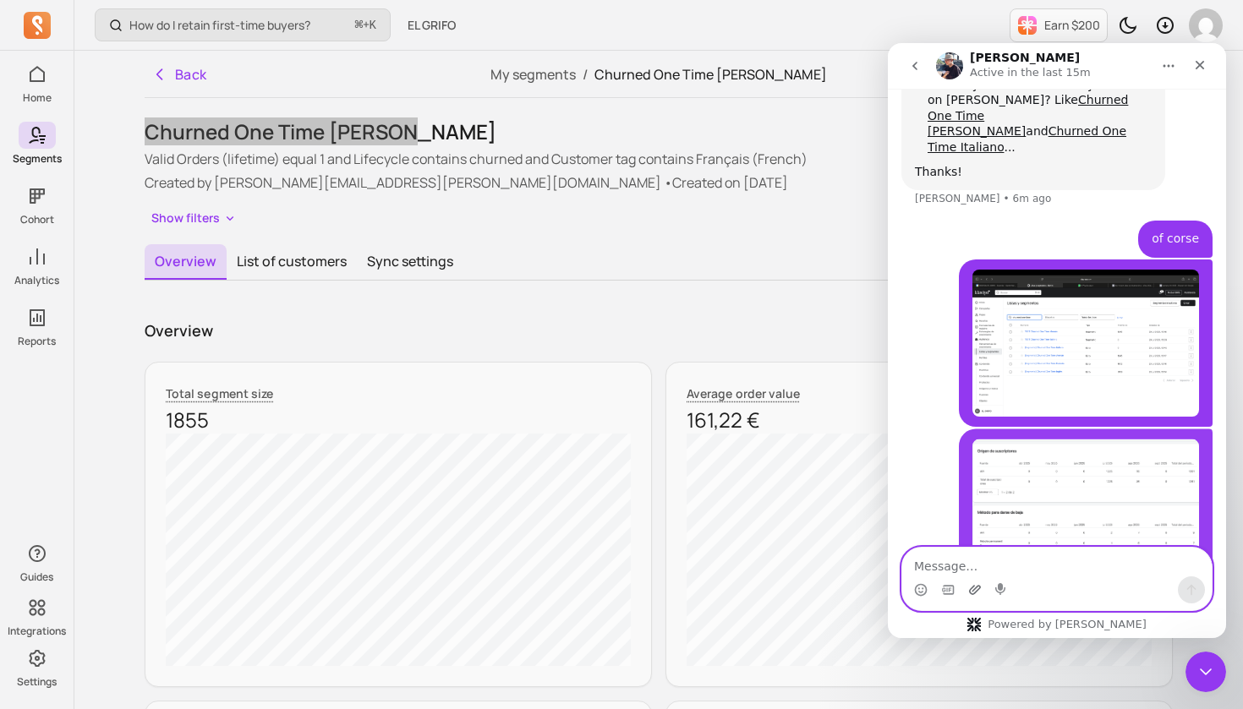
scroll to position [1888, 0]
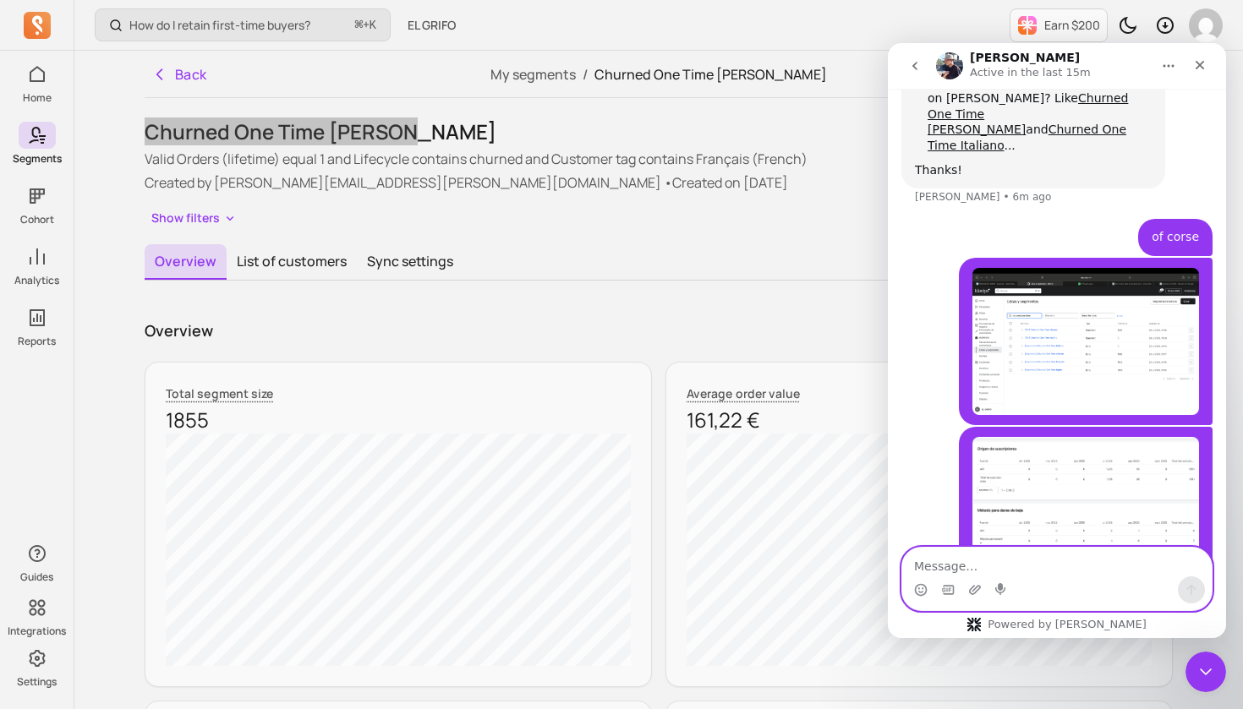
type textarea "e"
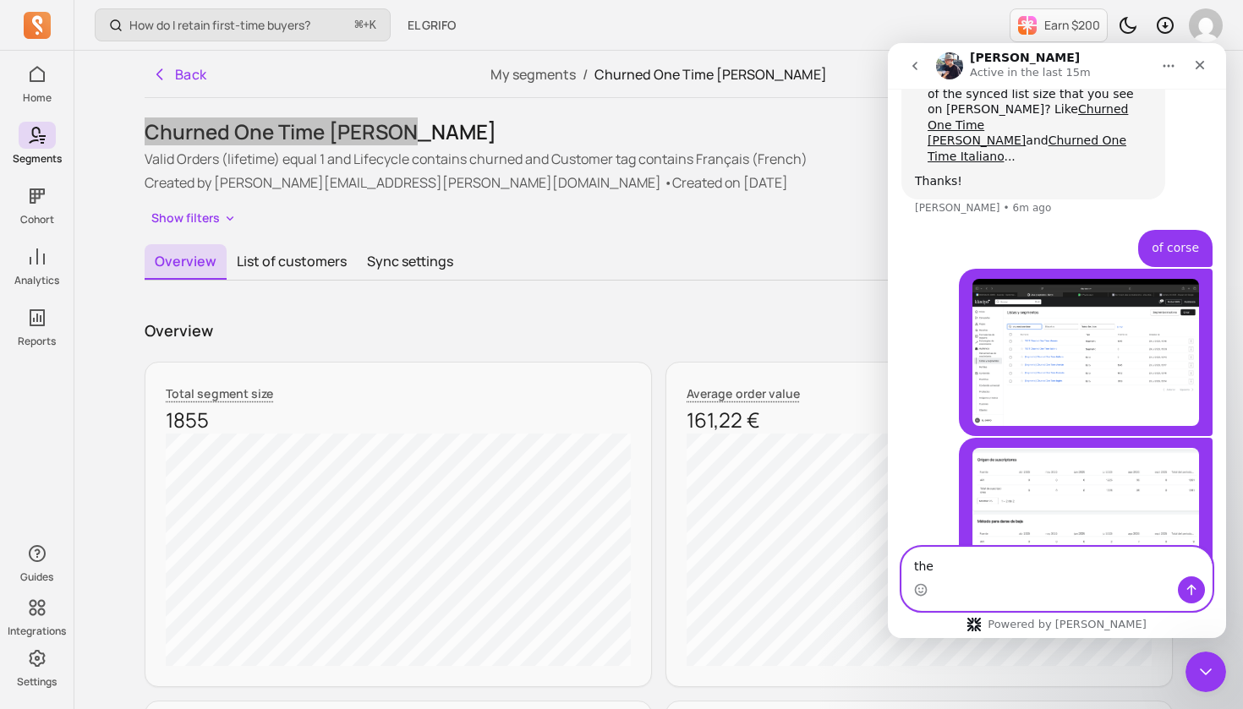
scroll to position [1860, 0]
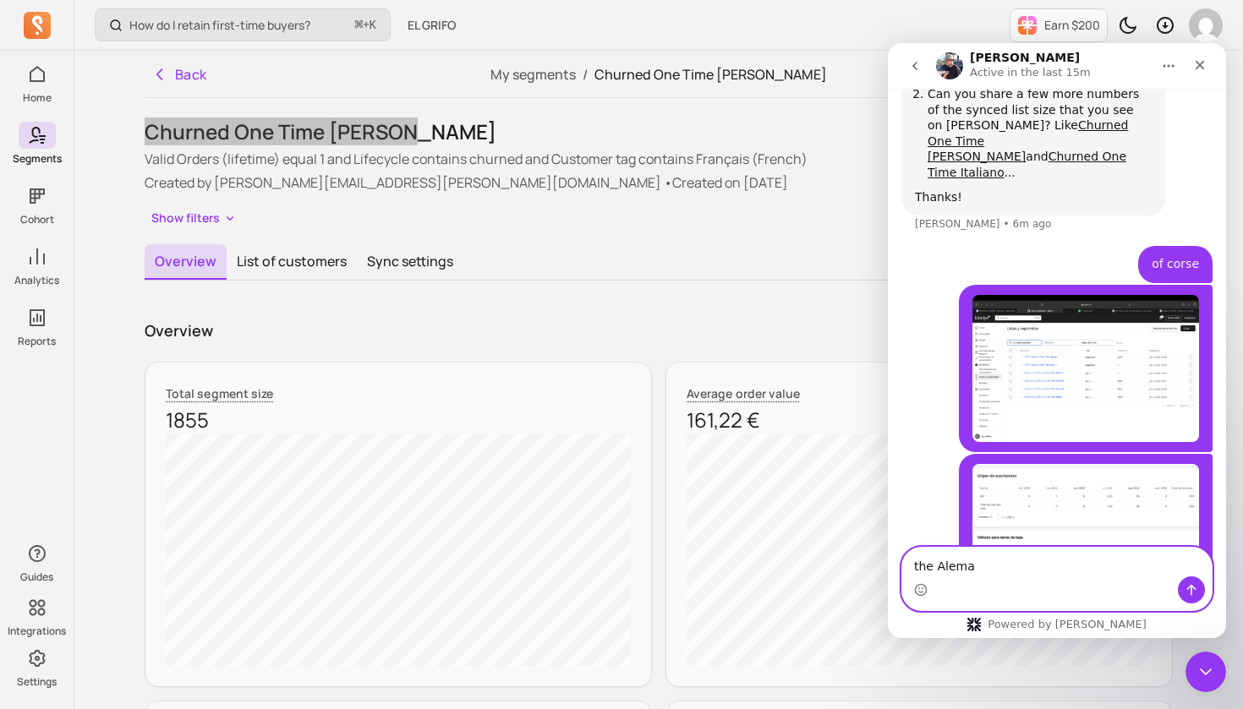
type textarea "the [PERSON_NAME]"
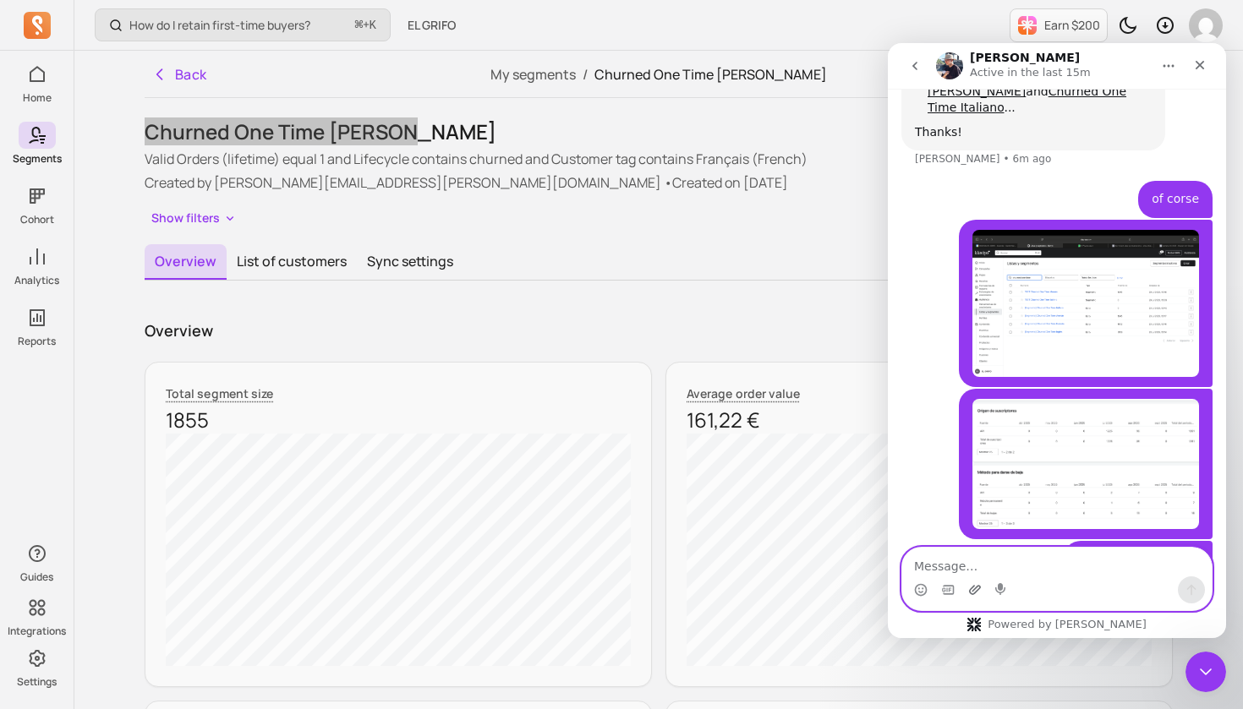
click at [973, 590] on icon "Upload attachment" at bounding box center [975, 589] width 12 height 9
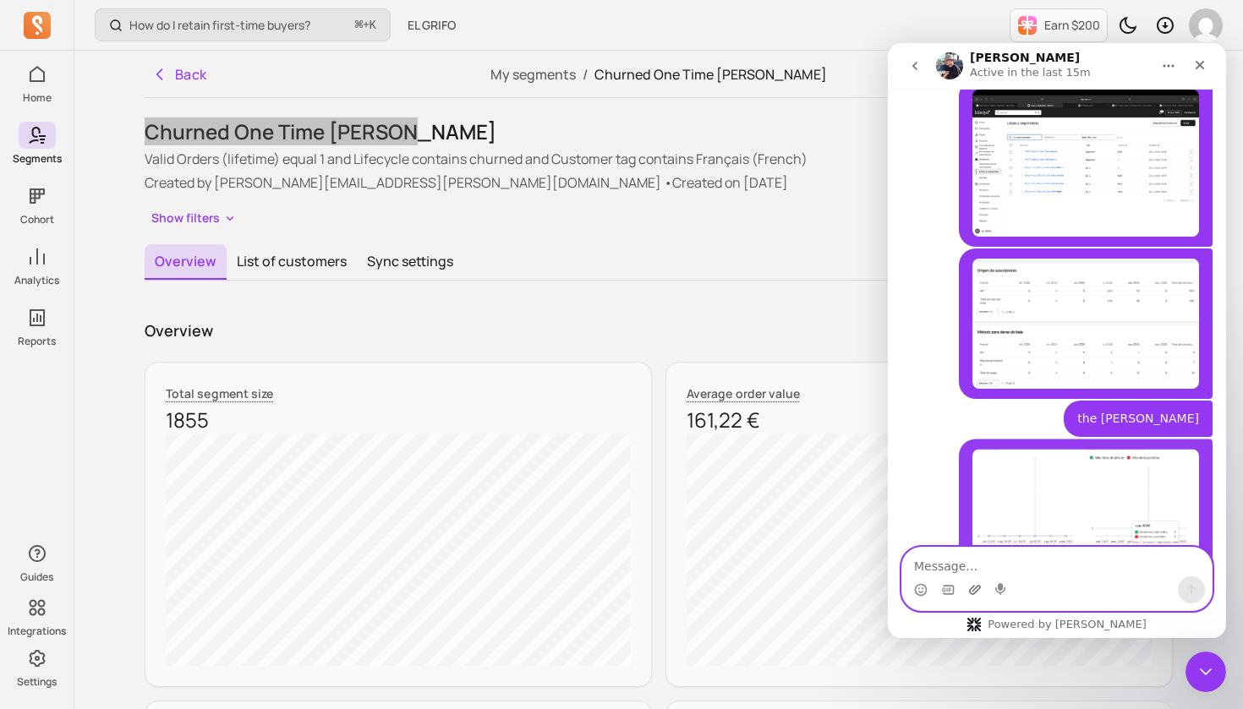
scroll to position [2090, 0]
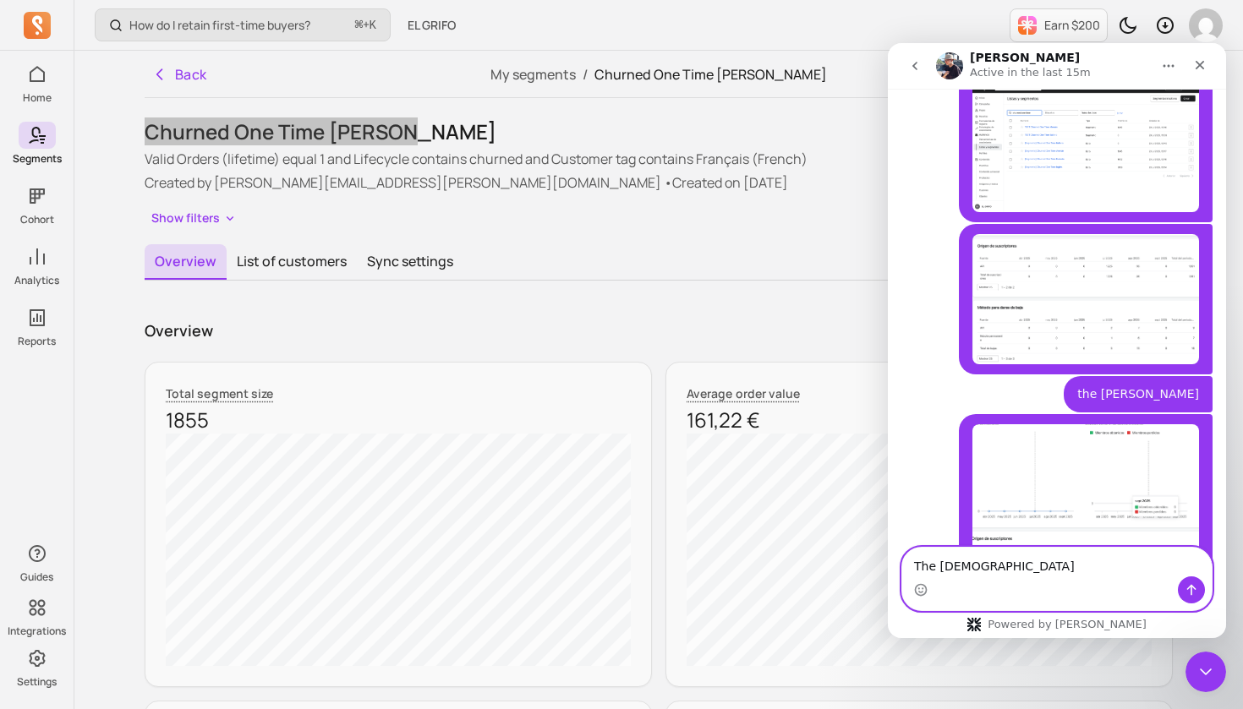
type textarea "The [DEMOGRAPHIC_DATA]"
click at [1194, 587] on icon "Send a message…" at bounding box center [1191, 590] width 9 height 11
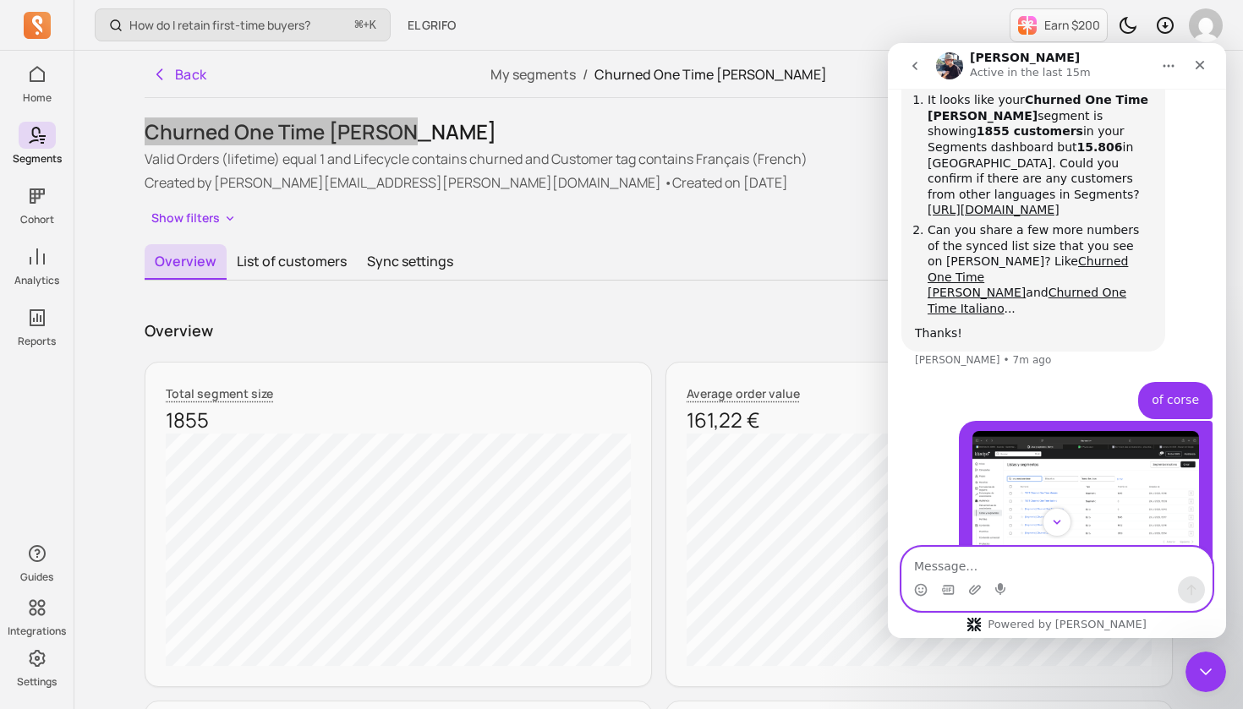
scroll to position [1612, 0]
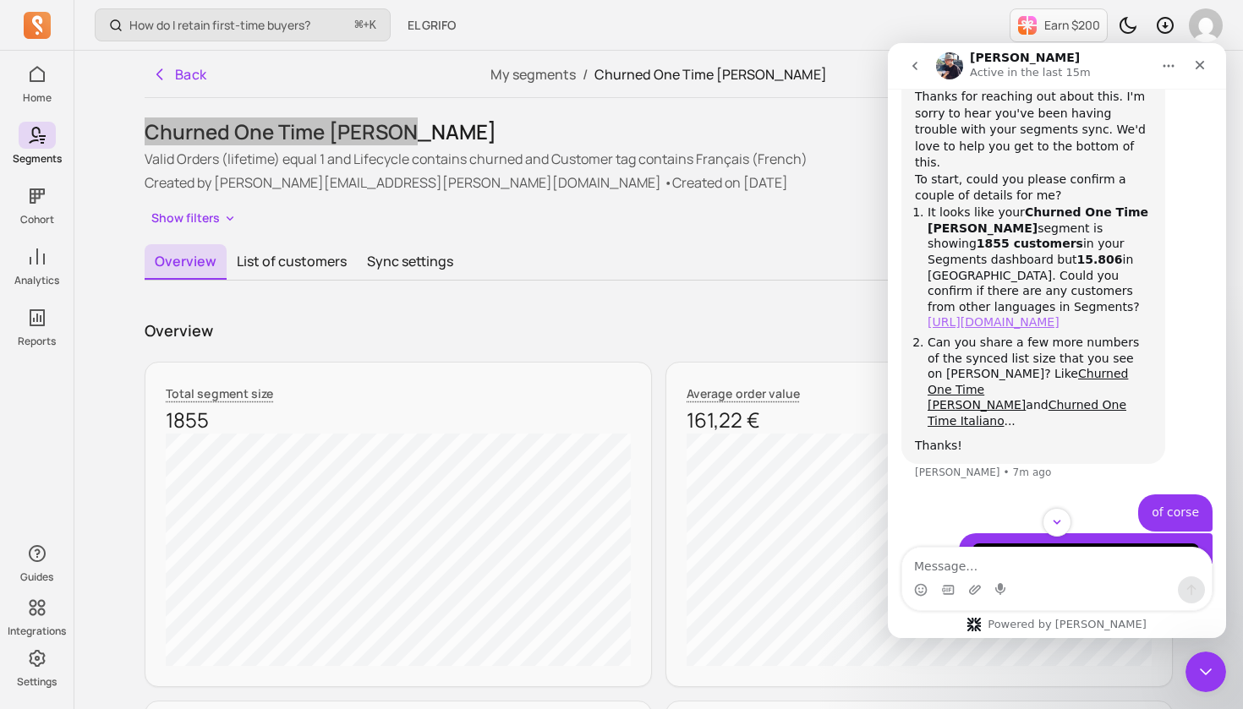
click at [1045, 315] on link "[URL][DOMAIN_NAME]" at bounding box center [993, 322] width 132 height 14
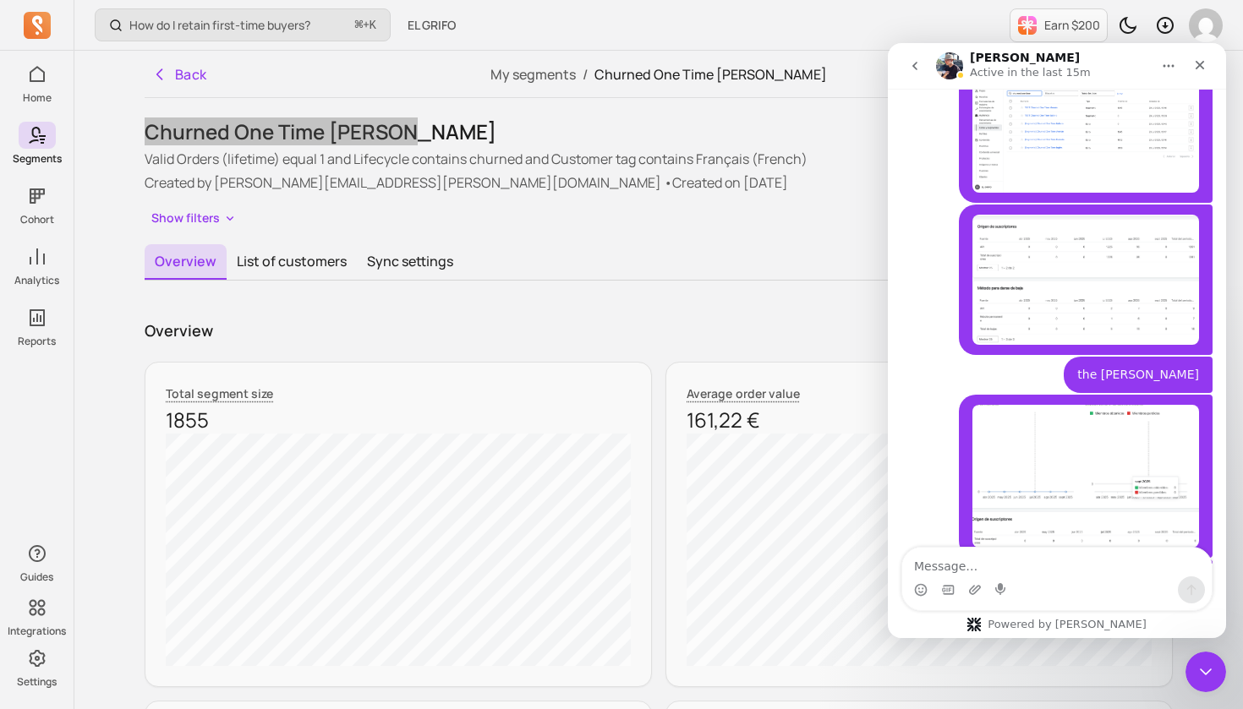
scroll to position [2199, 0]
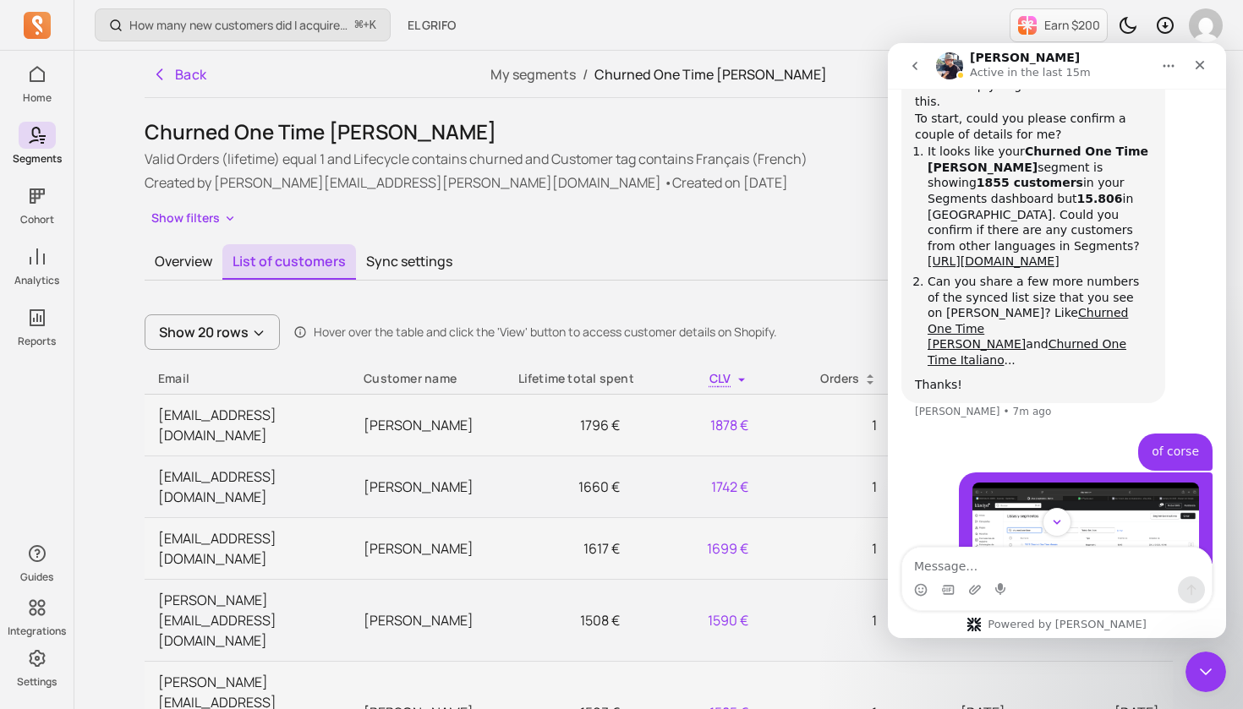
scroll to position [1671, 0]
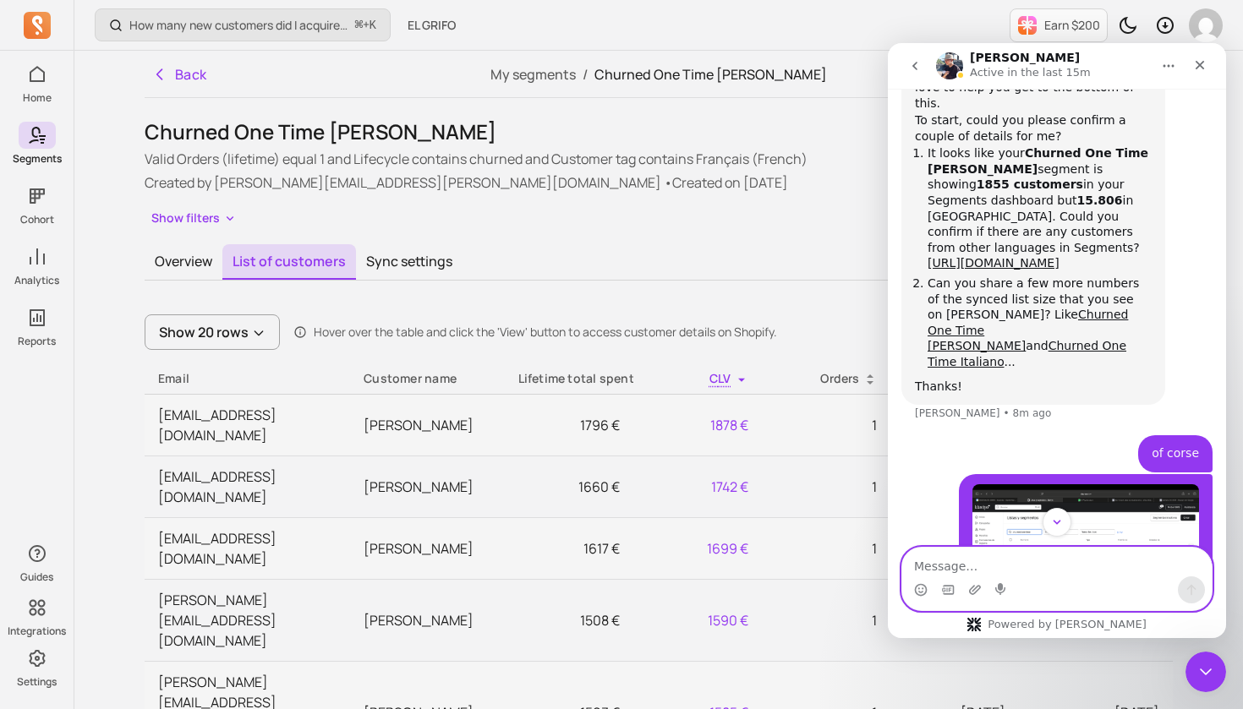
paste textarea "Yes, we also sent the email for Churned one time [PERSON_NAME] to [DEMOGRAPHIC_…"
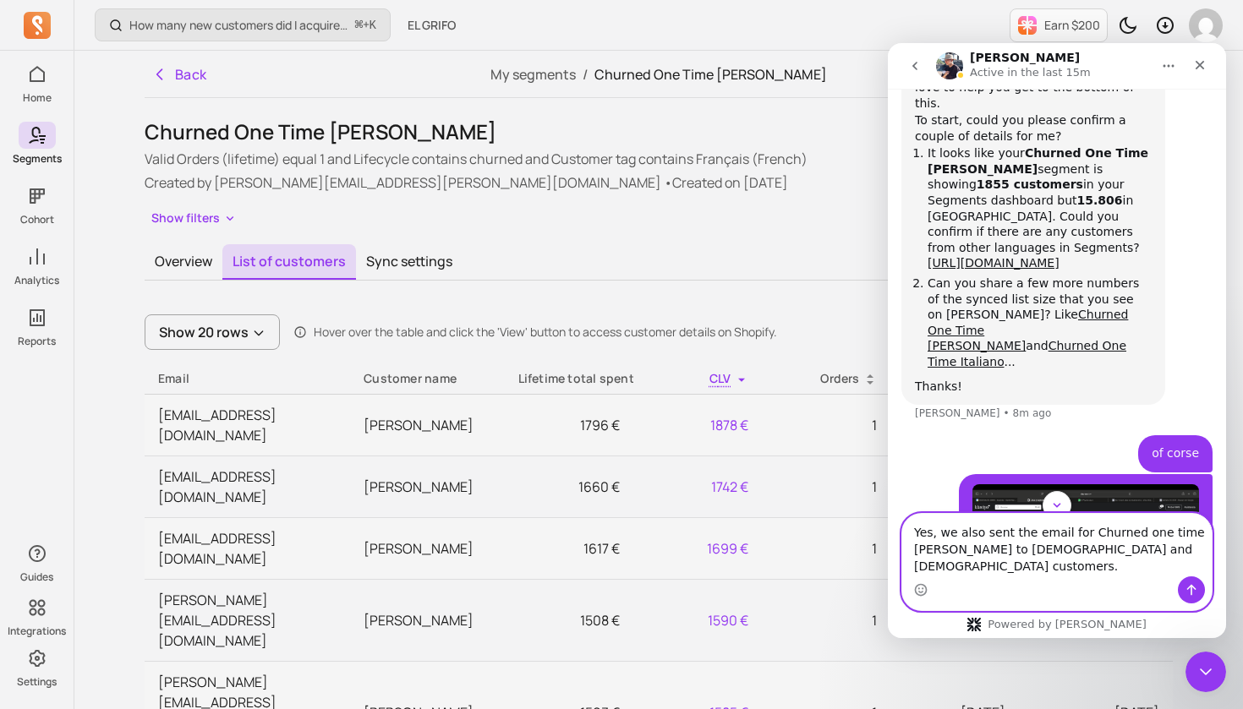
click at [985, 549] on textarea "Yes, we also sent the email for Churned one time [PERSON_NAME] to [DEMOGRAPHIC_…" at bounding box center [1056, 545] width 309 height 63
click at [1035, 565] on textarea "Yes, we sent the email for Churned one time [PERSON_NAME] to [DEMOGRAPHIC_DATA]…" at bounding box center [1056, 545] width 309 height 63
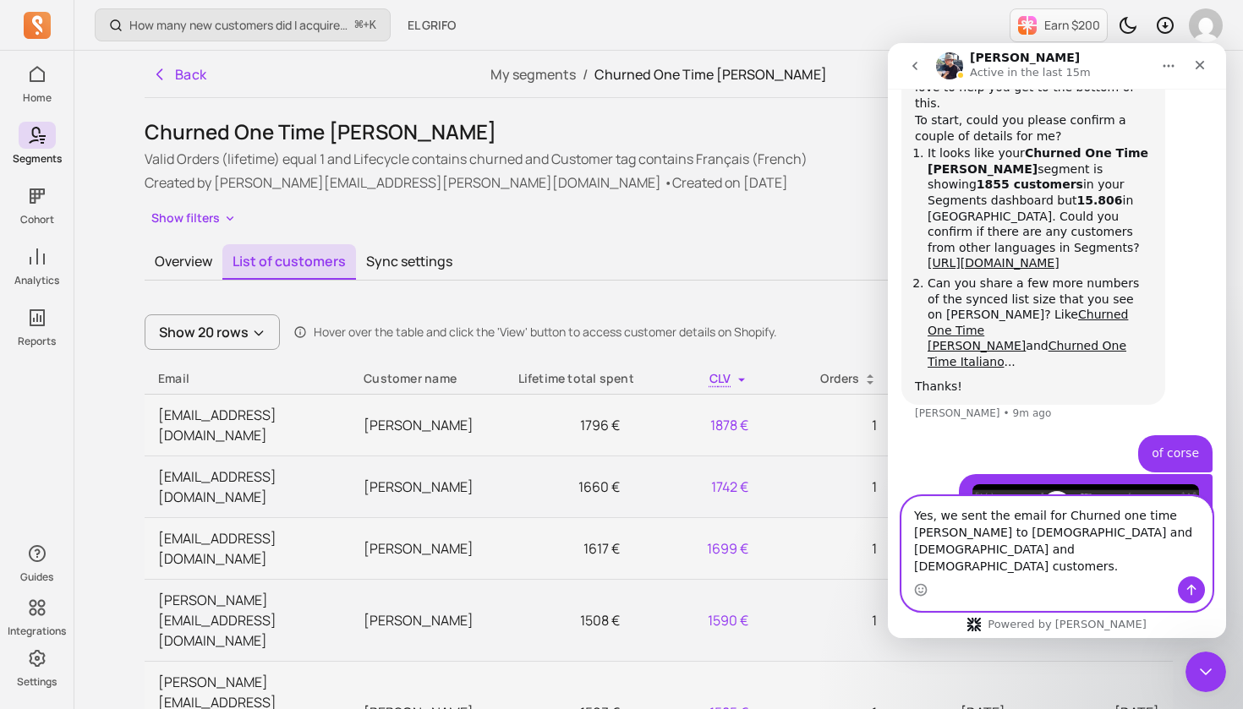
type textarea "Yes, we sent the email for Churned one time [PERSON_NAME] to [DEMOGRAPHIC_DATA]…"
click at [1192, 590] on icon "Send a message…" at bounding box center [1191, 590] width 14 height 14
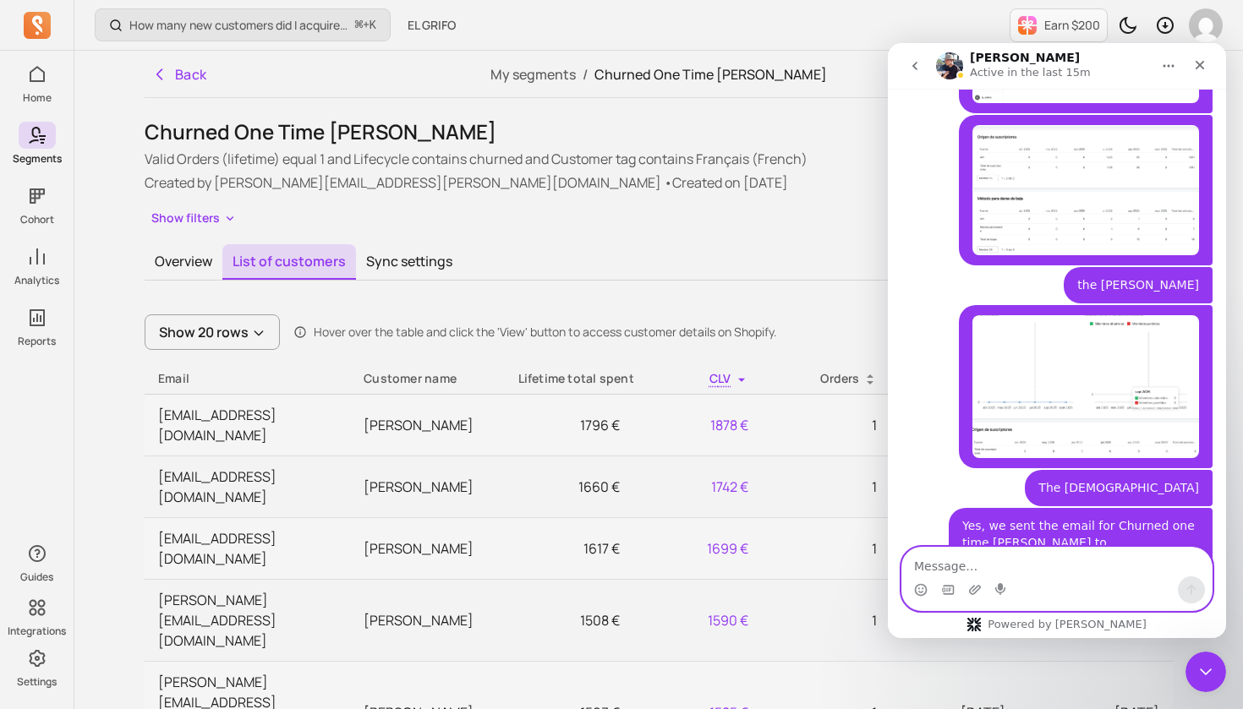
scroll to position [2199, 0]
